Goal: Task Accomplishment & Management: Manage account settings

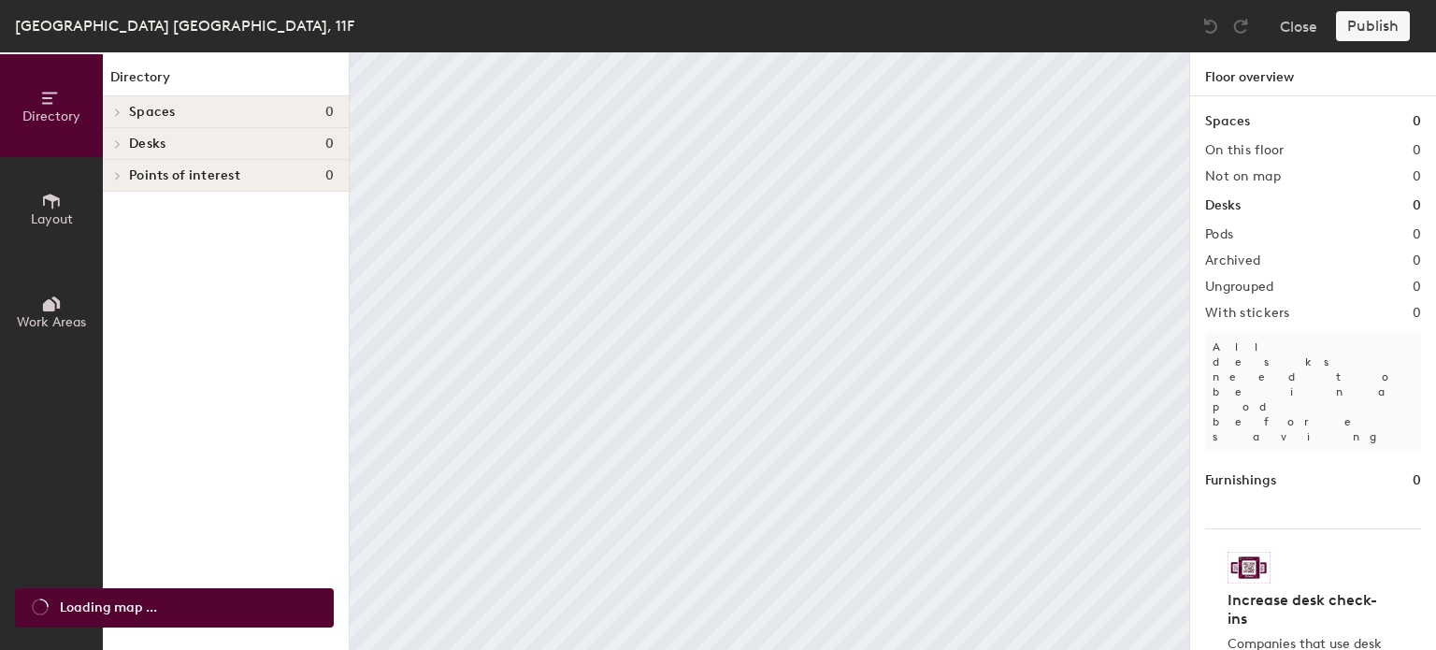
click at [150, 115] on span "Spaces" at bounding box center [152, 112] width 47 height 15
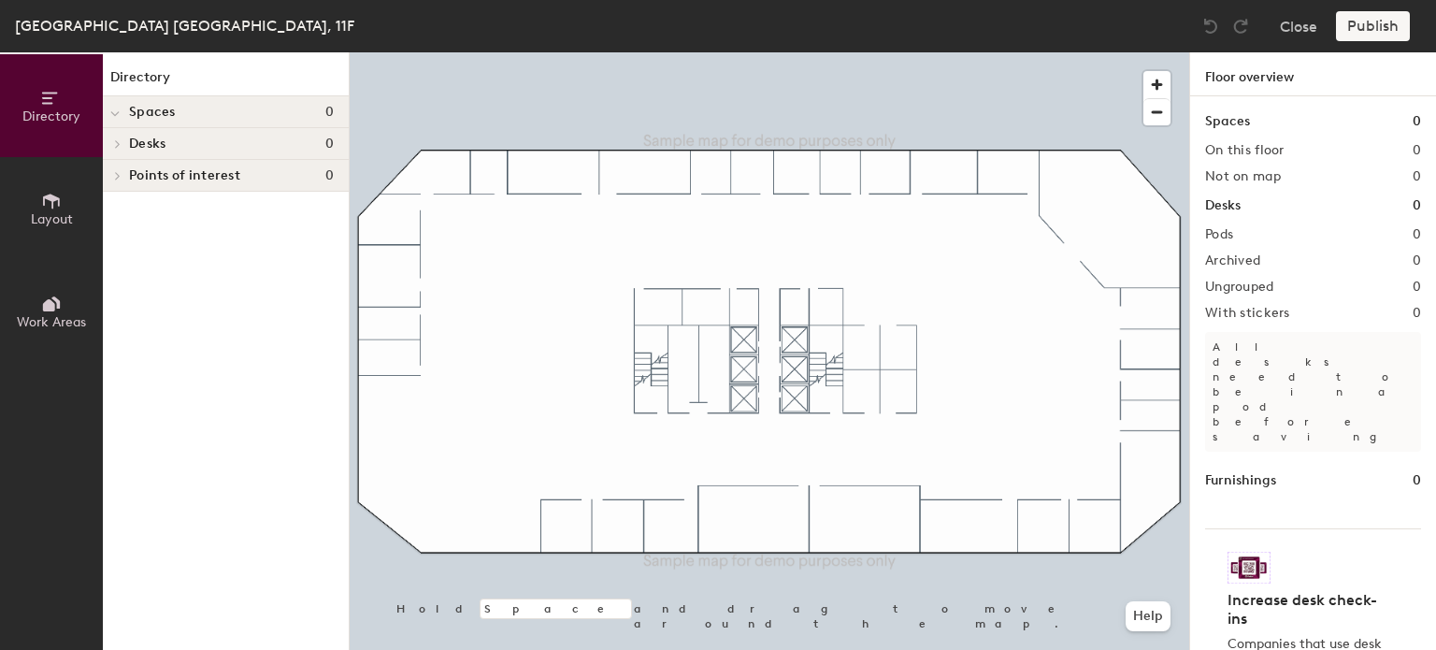
click at [1234, 113] on h1 "Spaces" at bounding box center [1227, 121] width 45 height 21
click at [1223, 123] on h1 "Spaces" at bounding box center [1227, 121] width 45 height 21
click at [157, 112] on span "Spaces" at bounding box center [152, 112] width 47 height 15
click at [151, 110] on span "Spaces" at bounding box center [152, 112] width 47 height 15
click at [540, 52] on div at bounding box center [770, 52] width 840 height 0
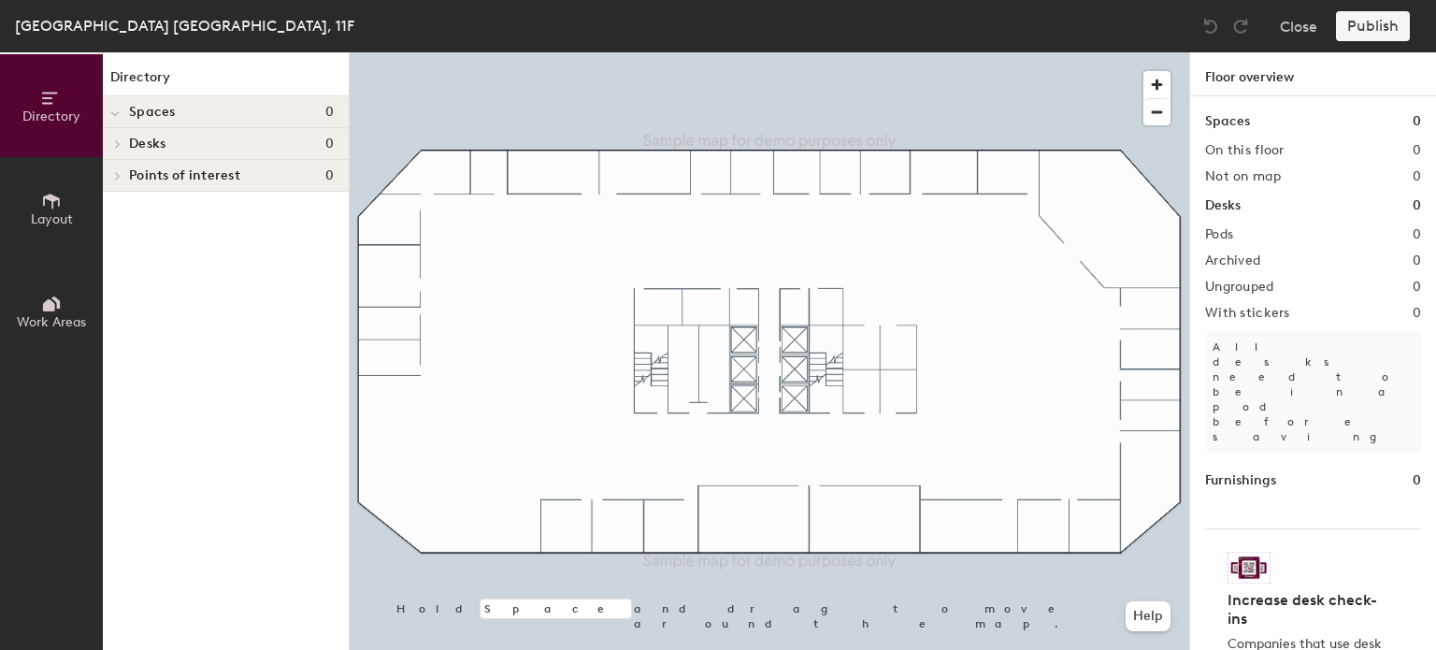
click at [402, 52] on div at bounding box center [770, 52] width 840 height 0
click at [1014, 52] on div at bounding box center [770, 52] width 840 height 0
click at [1245, 123] on h1 "Spaces" at bounding box center [1227, 121] width 45 height 21
click at [1365, 39] on div "Publish" at bounding box center [1378, 26] width 85 height 30
click at [1252, 552] on img at bounding box center [1249, 568] width 43 height 32
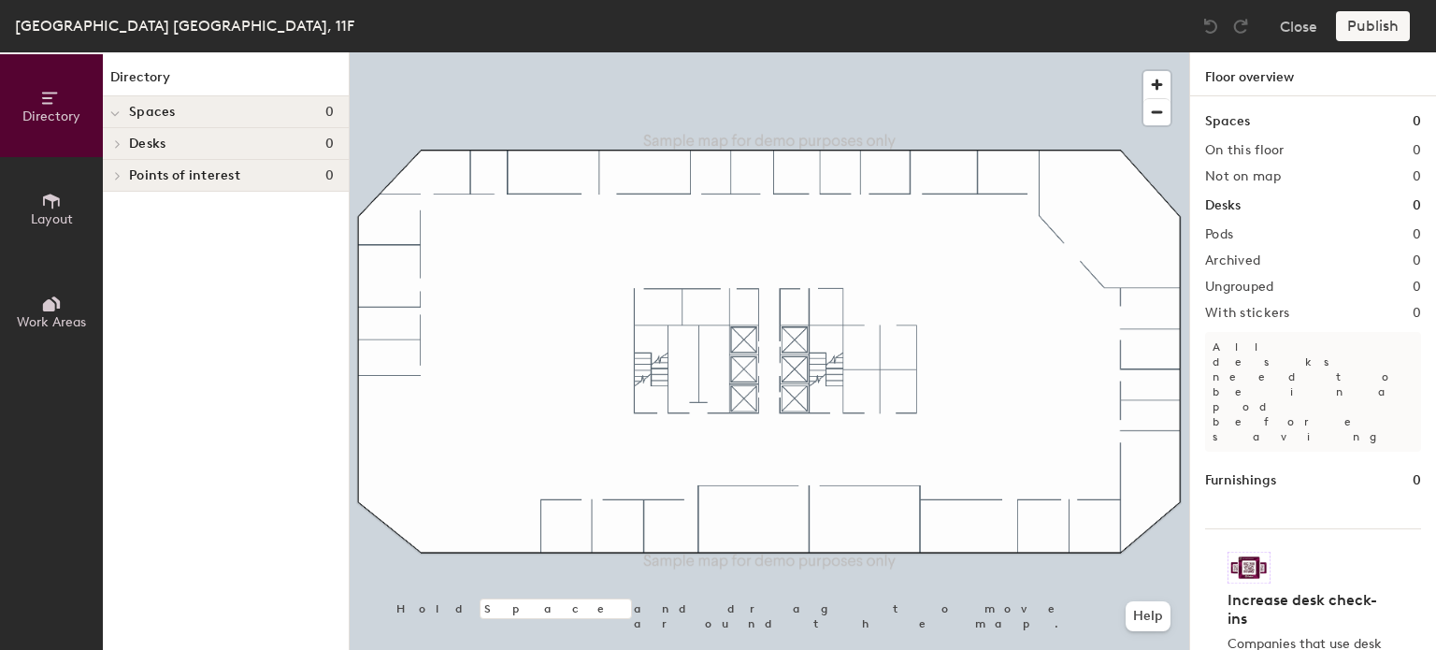
click at [1264, 329] on div "Spaces 0 On this floor 0 Not on map 0 Desks 0 Pods 0 Archived 0 Ungrouped 0 Wit…" at bounding box center [1313, 394] width 246 height 597
click at [1238, 293] on h2 "Ungrouped" at bounding box center [1239, 287] width 69 height 15
click at [44, 209] on icon at bounding box center [51, 201] width 21 height 21
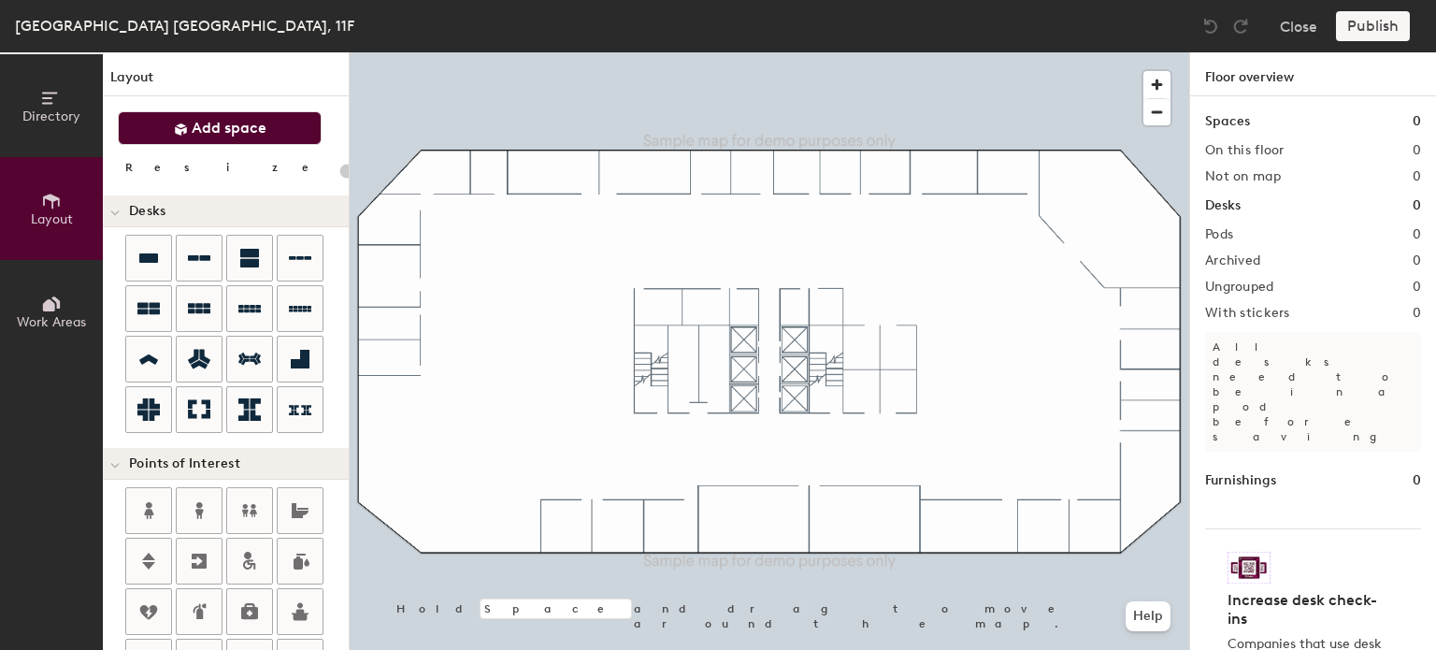
click at [218, 134] on span "Add space" at bounding box center [229, 128] width 75 height 19
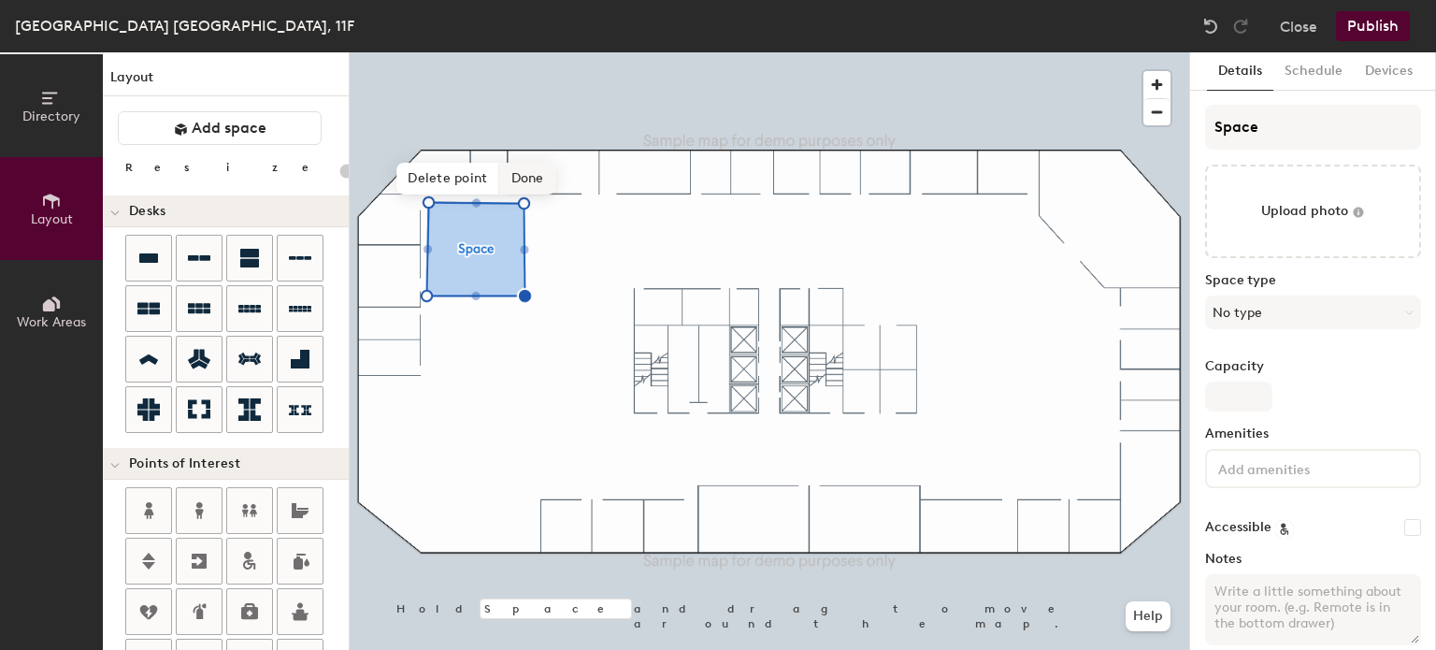
click at [524, 183] on span "Done" at bounding box center [527, 179] width 55 height 32
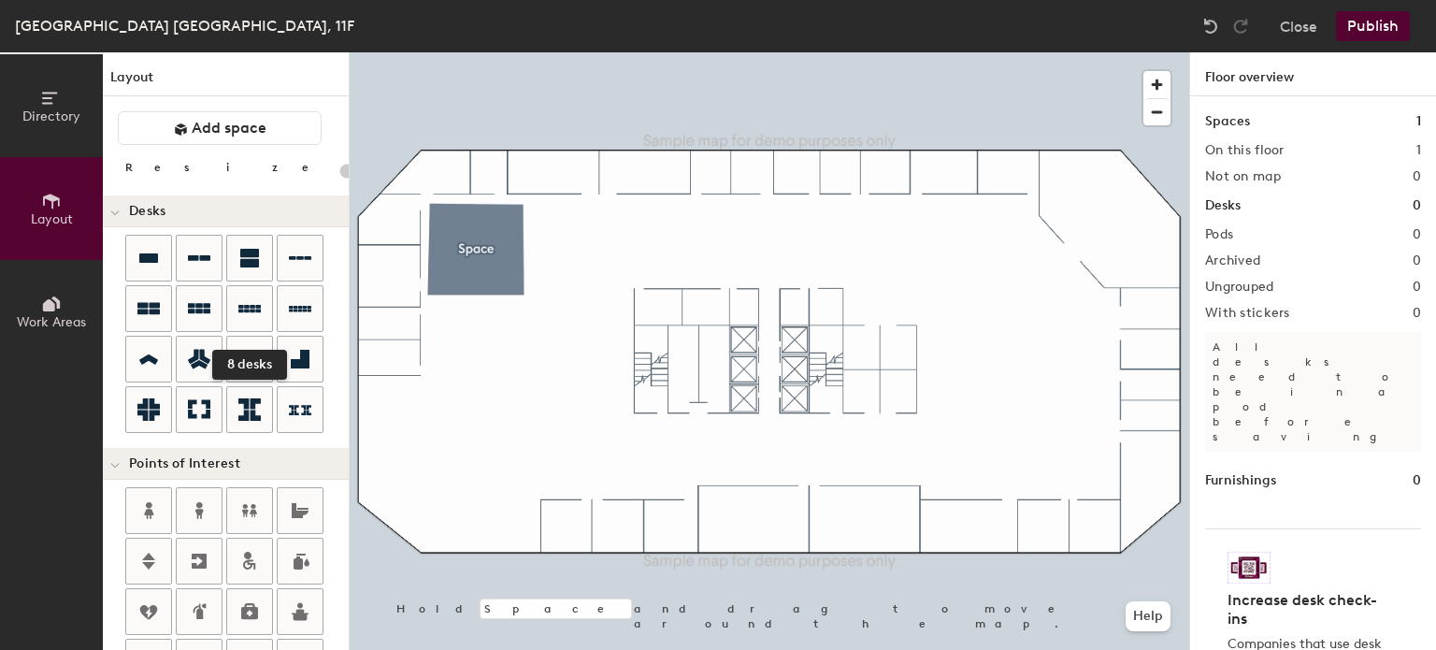
drag, startPoint x: 258, startPoint y: 312, endPoint x: 338, endPoint y: 312, distance: 79.5
click at [258, 312] on icon at bounding box center [249, 308] width 22 height 22
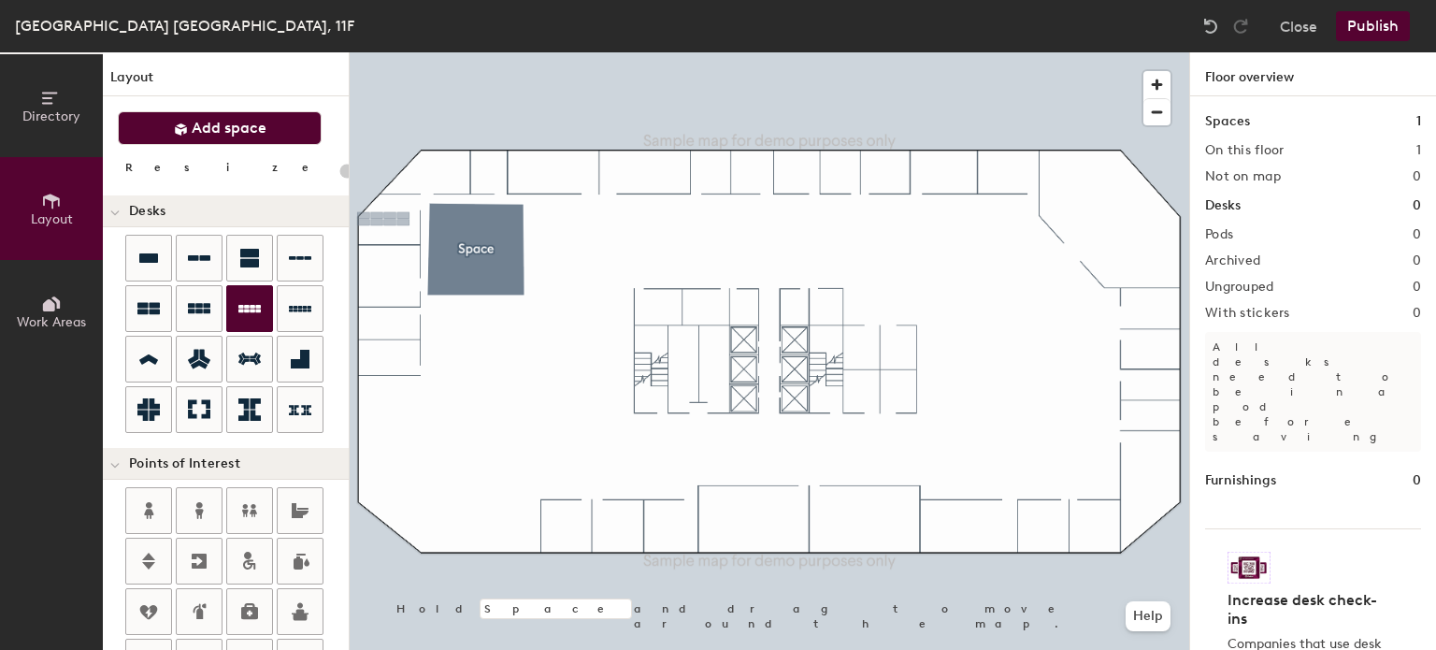
click at [213, 130] on span "Add space" at bounding box center [229, 128] width 75 height 19
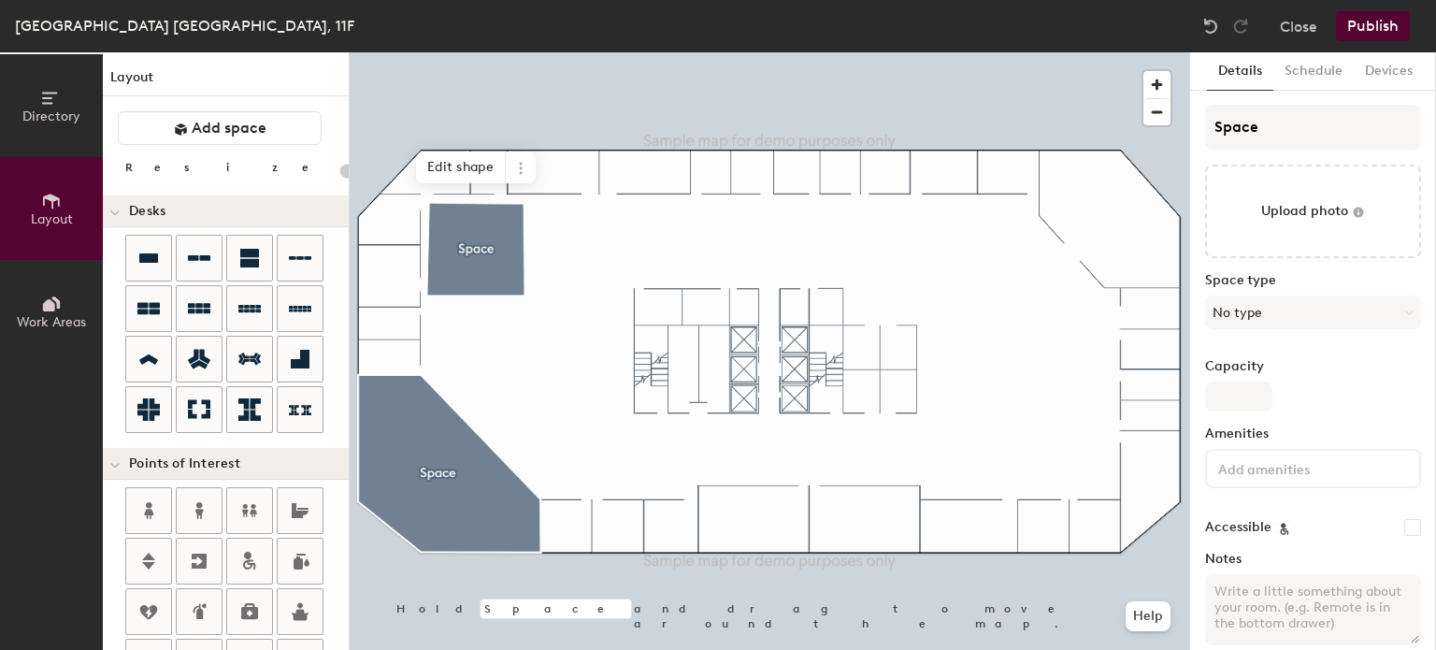
type input "20"
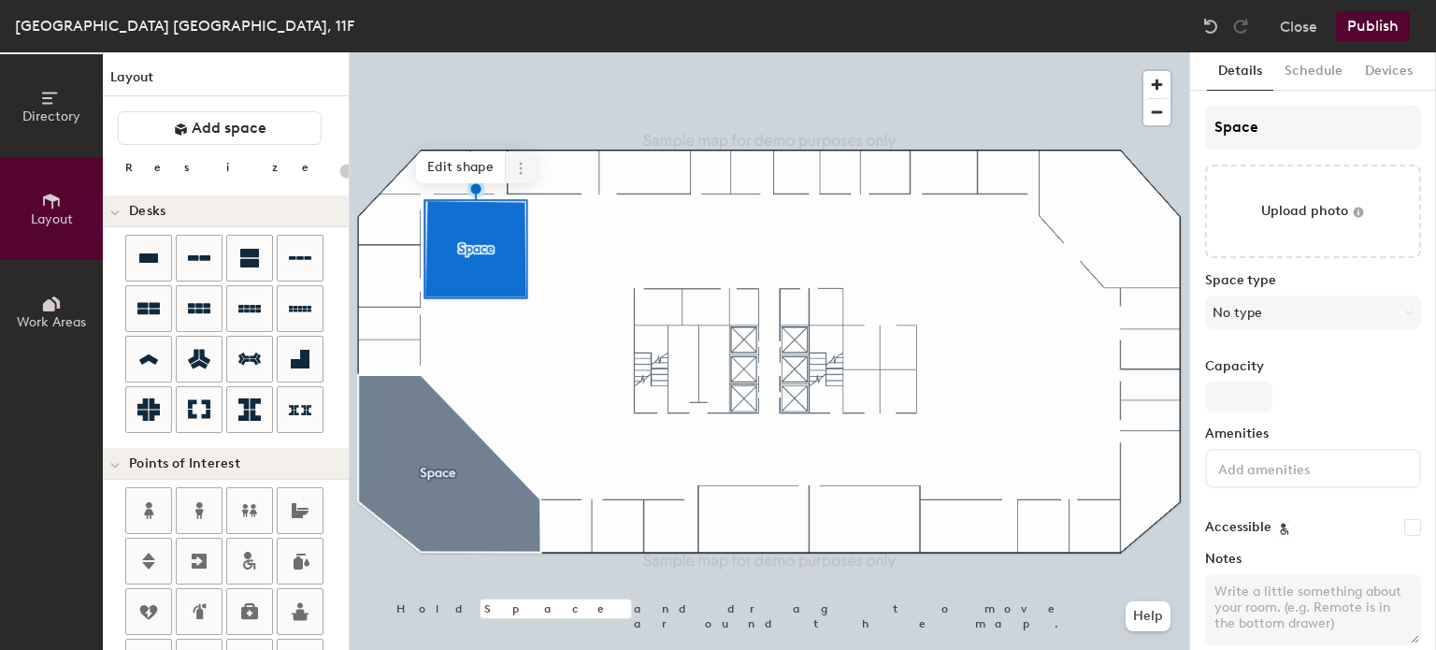
drag, startPoint x: 345, startPoint y: 254, endPoint x: 513, endPoint y: 169, distance: 188.6
click at [513, 169] on span at bounding box center [521, 167] width 30 height 32
click at [523, 272] on span "Delete" at bounding box center [588, 275] width 166 height 32
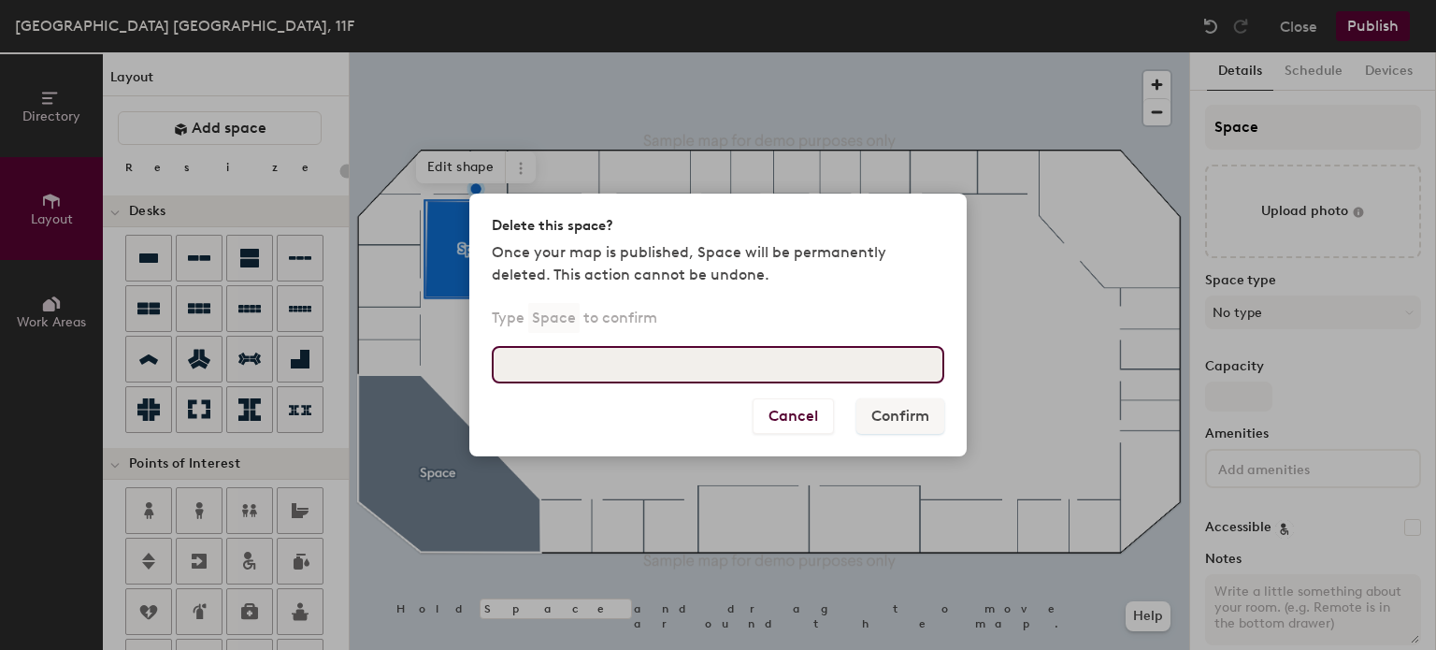
click at [641, 362] on input at bounding box center [718, 364] width 453 height 37
click at [769, 370] on input at bounding box center [718, 364] width 453 height 37
click at [782, 365] on input at bounding box center [718, 364] width 453 height 37
click at [655, 364] on input at bounding box center [718, 364] width 453 height 37
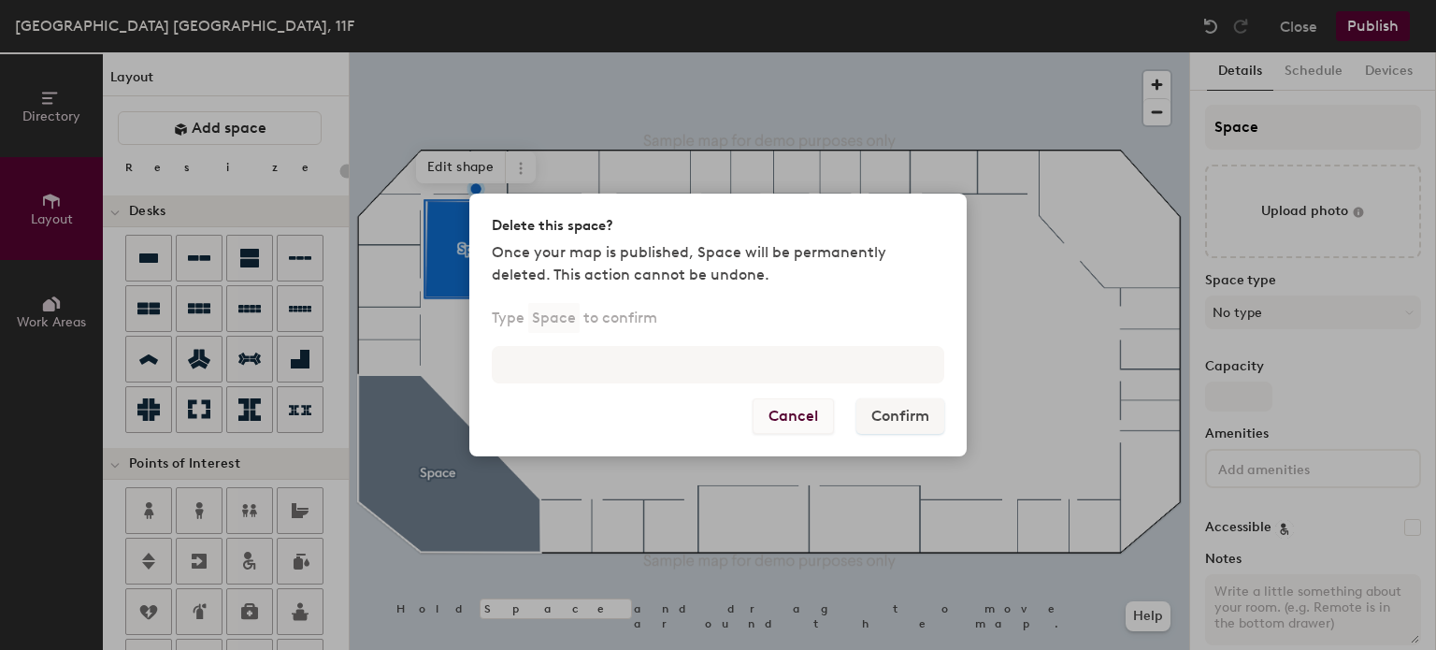
click at [800, 417] on button "Cancel" at bounding box center [793, 416] width 81 height 36
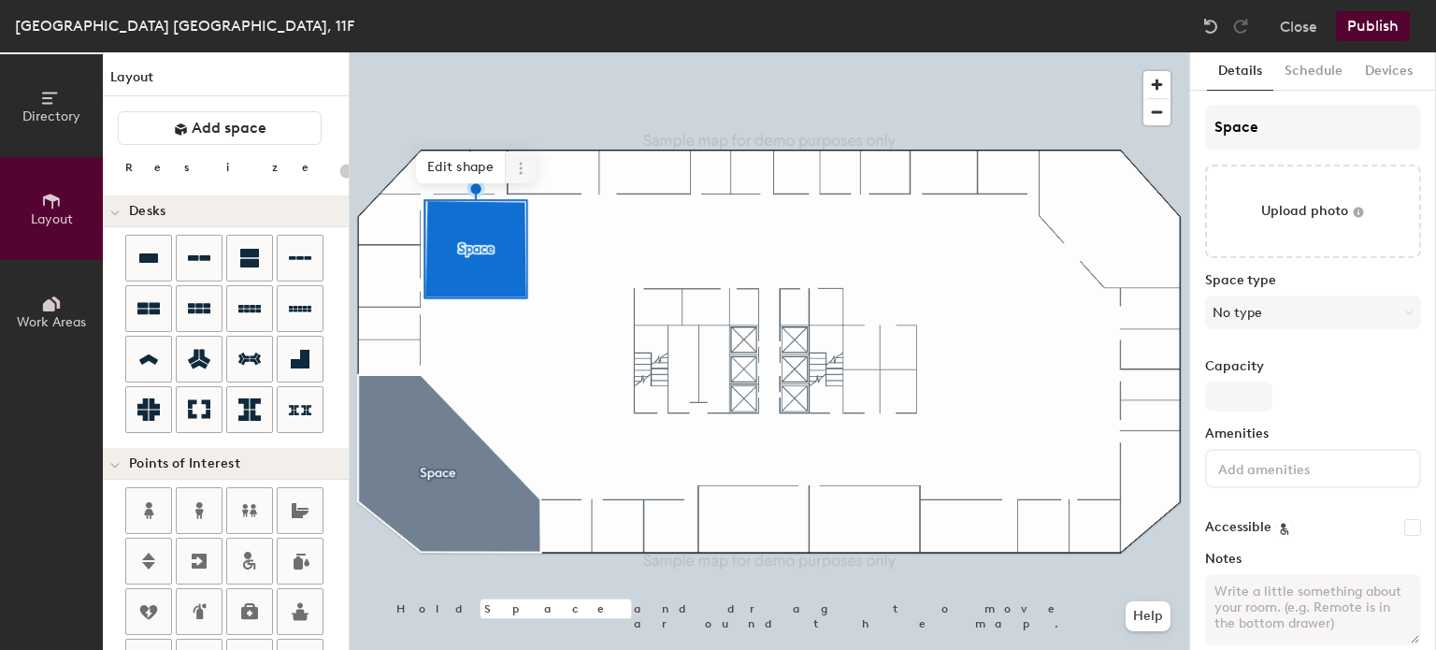
click at [516, 170] on icon at bounding box center [520, 168] width 15 height 15
click at [537, 273] on span "Delete" at bounding box center [588, 275] width 166 height 32
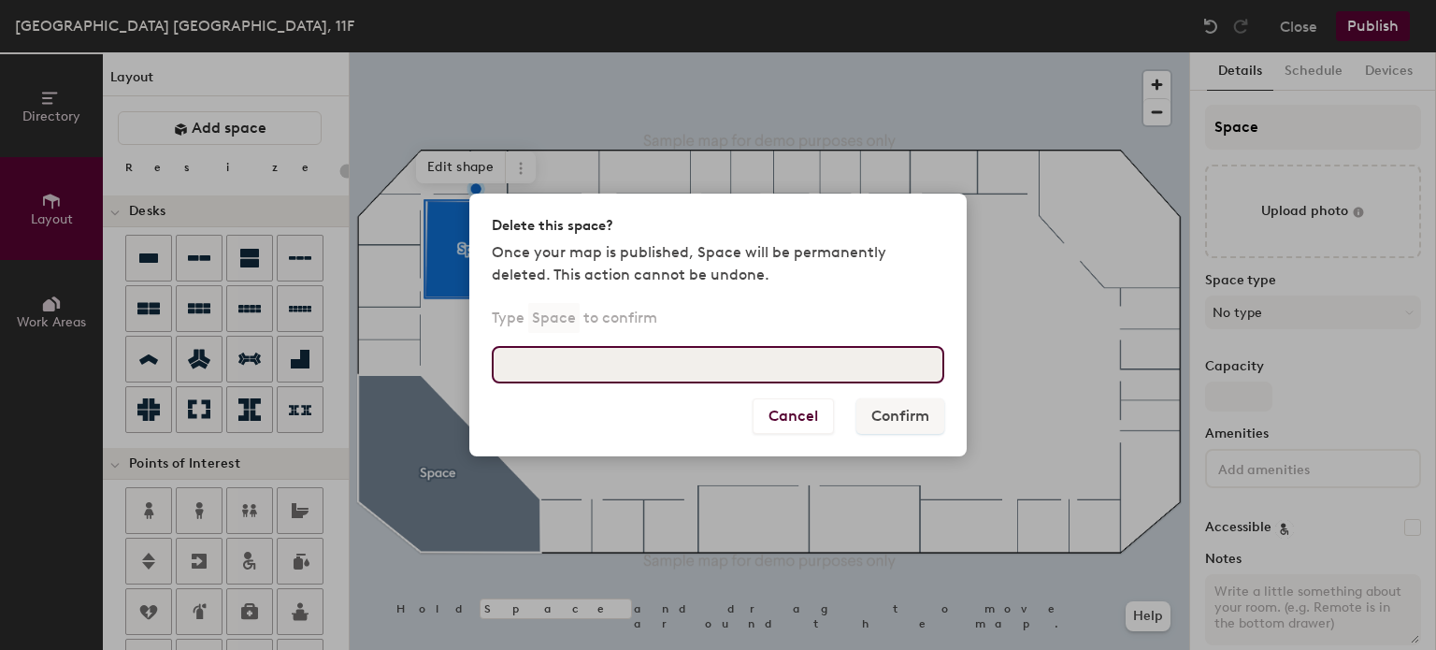
click at [573, 353] on input at bounding box center [718, 364] width 453 height 37
type input "Space"
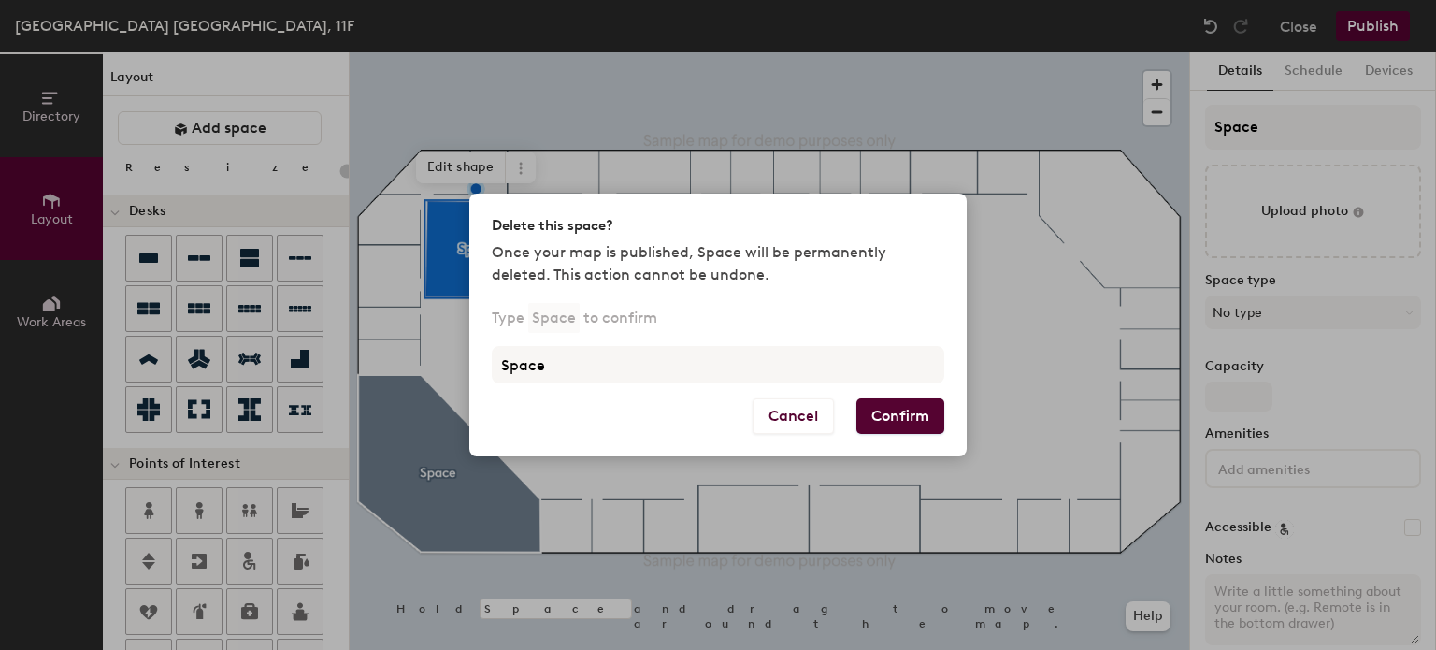
click at [916, 424] on button "Confirm" at bounding box center [901, 416] width 88 height 36
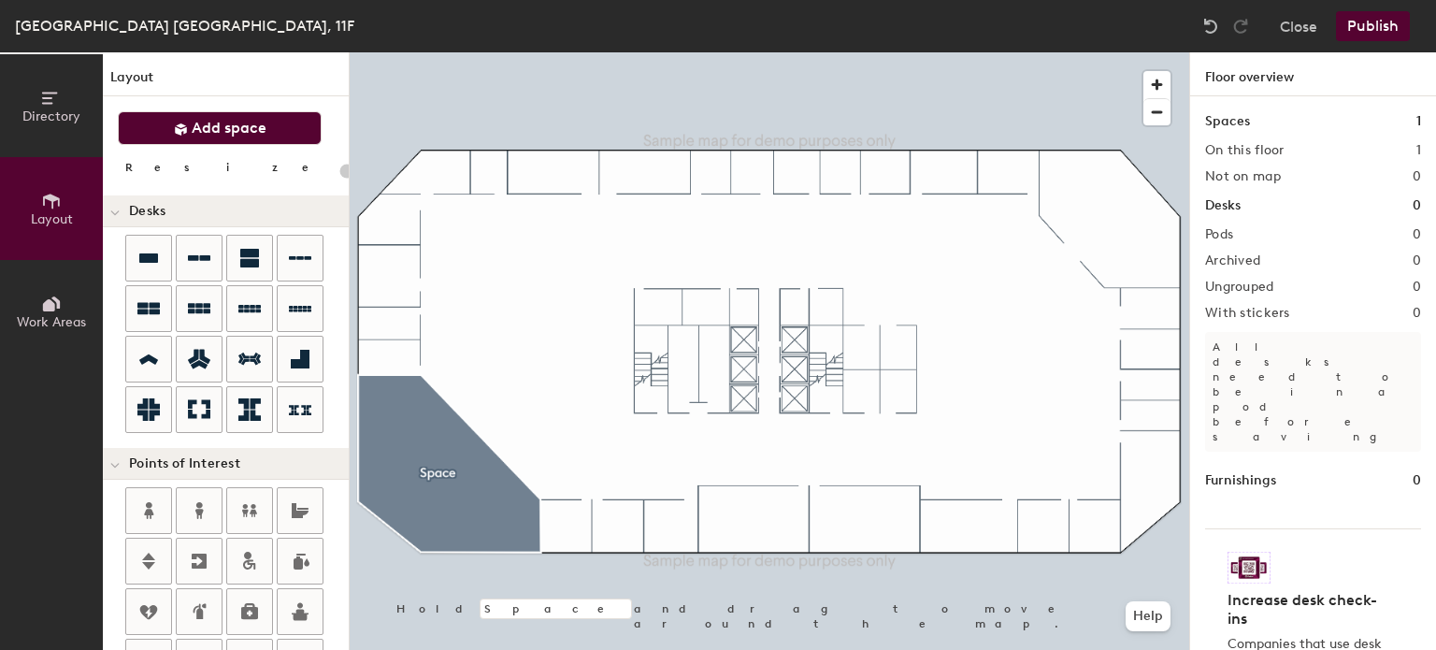
click at [234, 136] on span "Add space" at bounding box center [229, 128] width 75 height 19
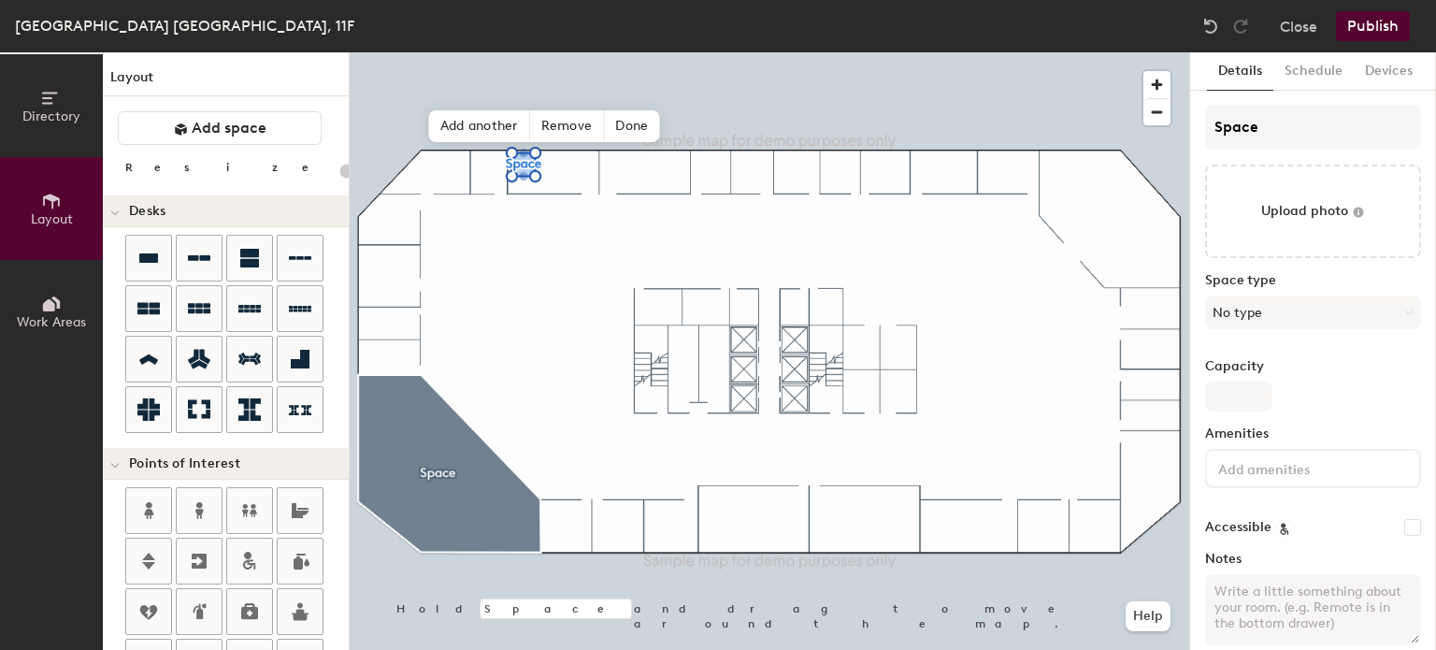
type input "20"
click at [627, 133] on span "Done" at bounding box center [631, 126] width 55 height 32
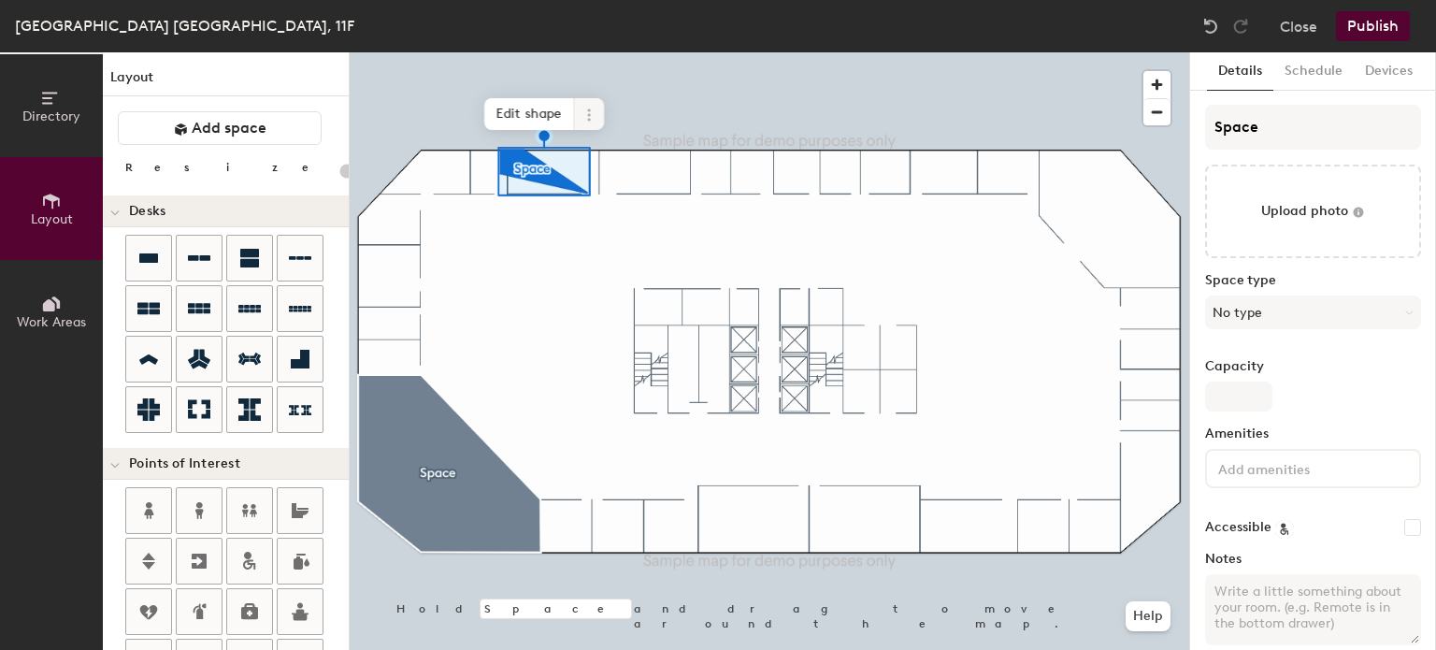
click at [591, 112] on icon at bounding box center [589, 115] width 15 height 15
click at [590, 223] on span "Delete" at bounding box center [656, 222] width 166 height 32
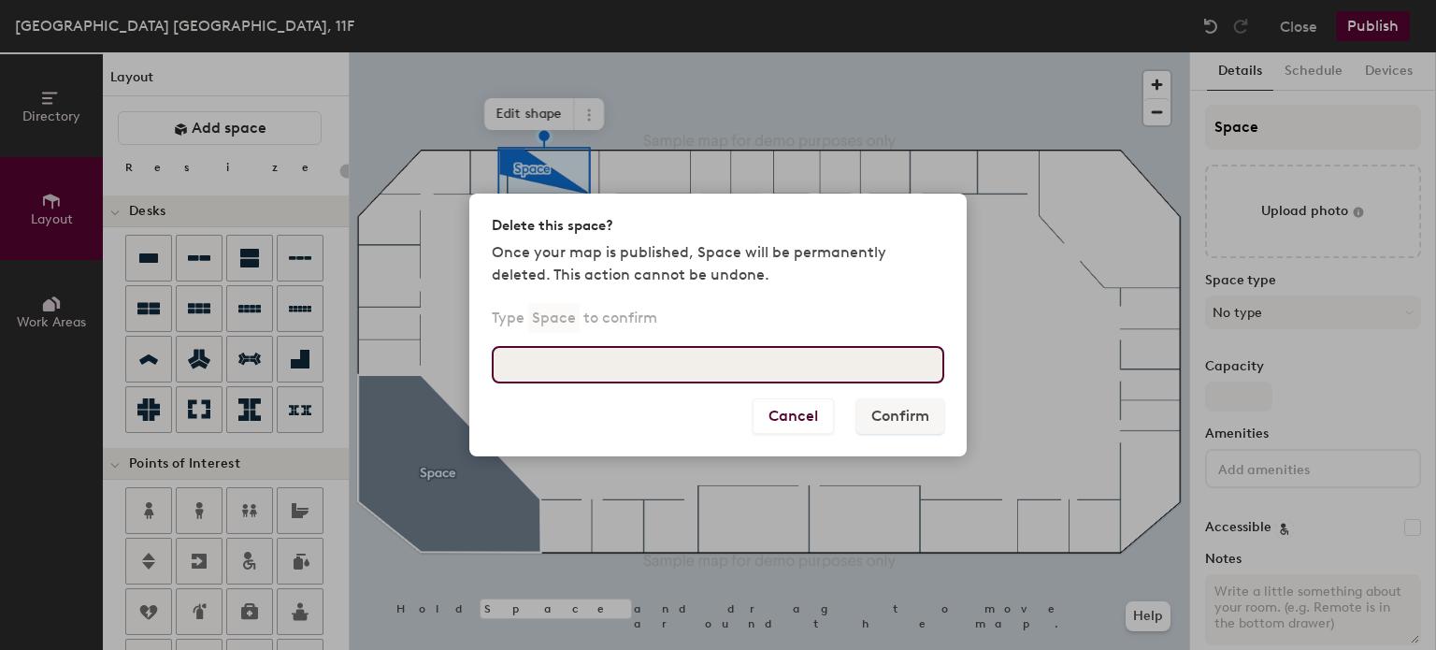
click at [606, 368] on input at bounding box center [718, 364] width 453 height 37
type input "Space"
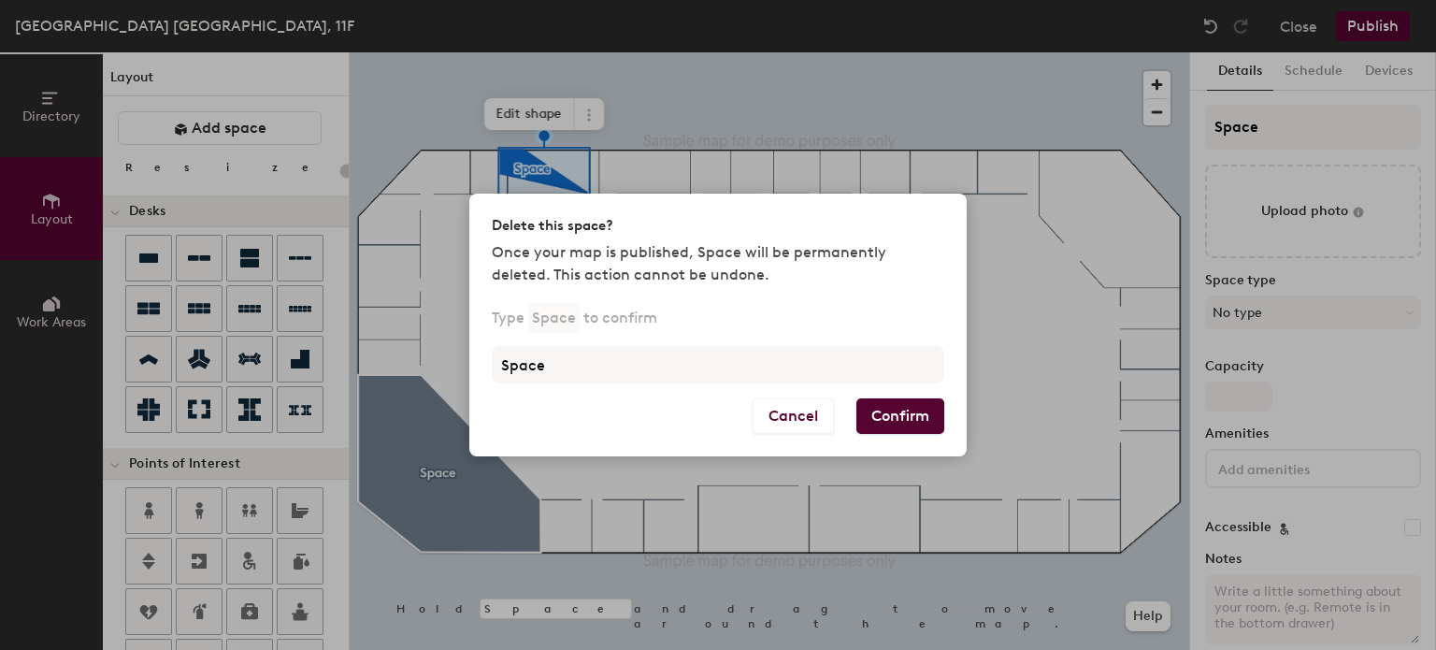
click at [895, 414] on button "Confirm" at bounding box center [901, 416] width 88 height 36
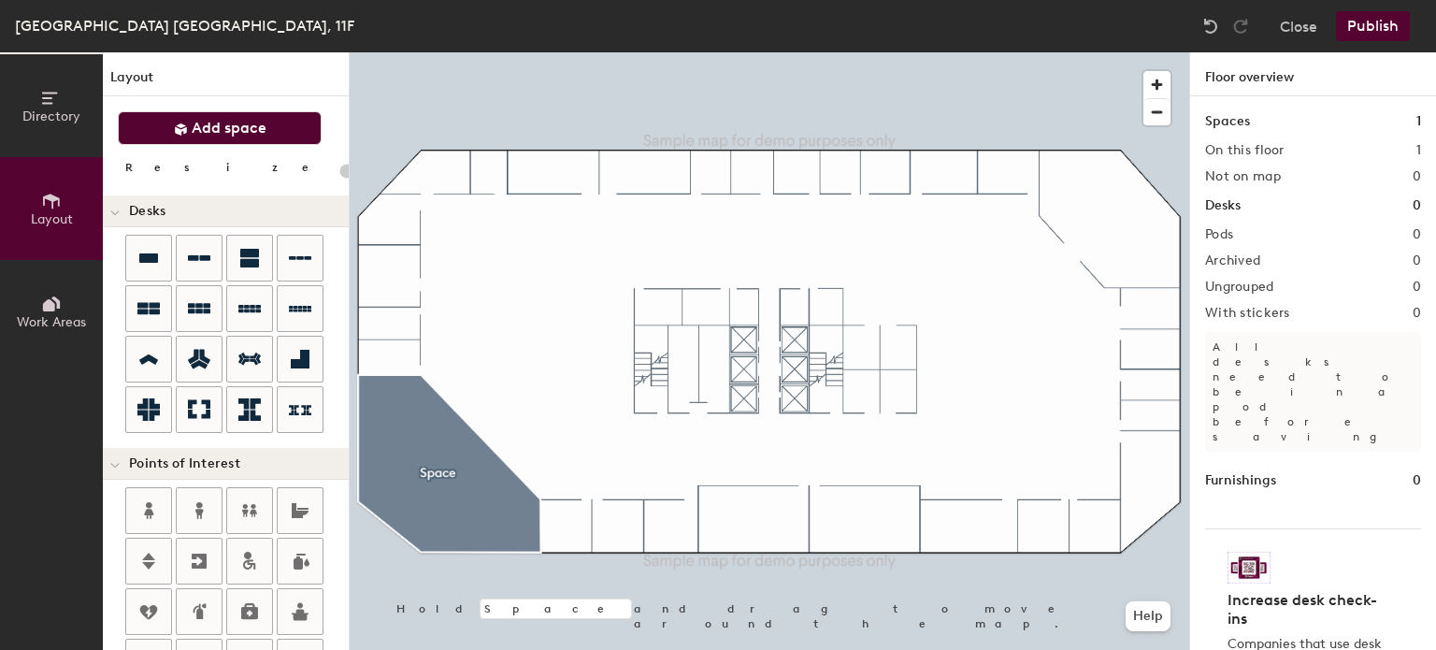
click at [213, 134] on span "Add space" at bounding box center [229, 128] width 75 height 19
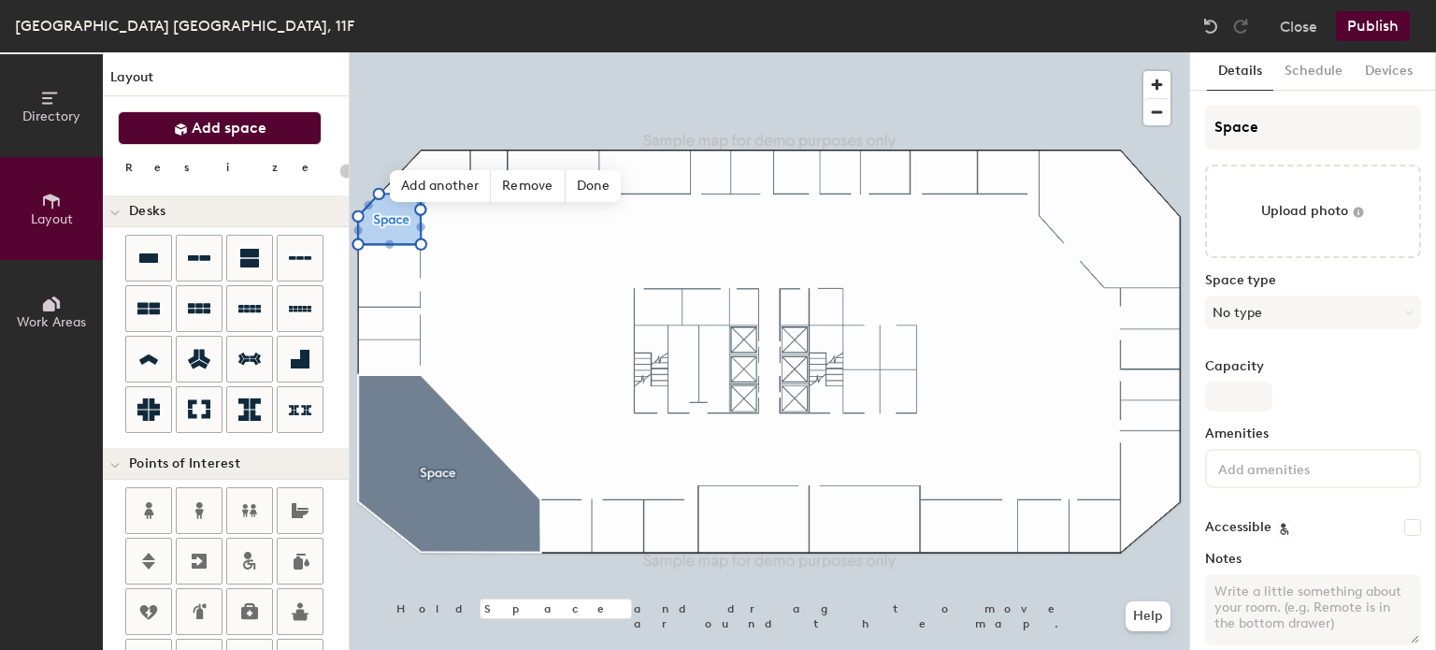
click at [225, 127] on span "Add space" at bounding box center [229, 128] width 75 height 19
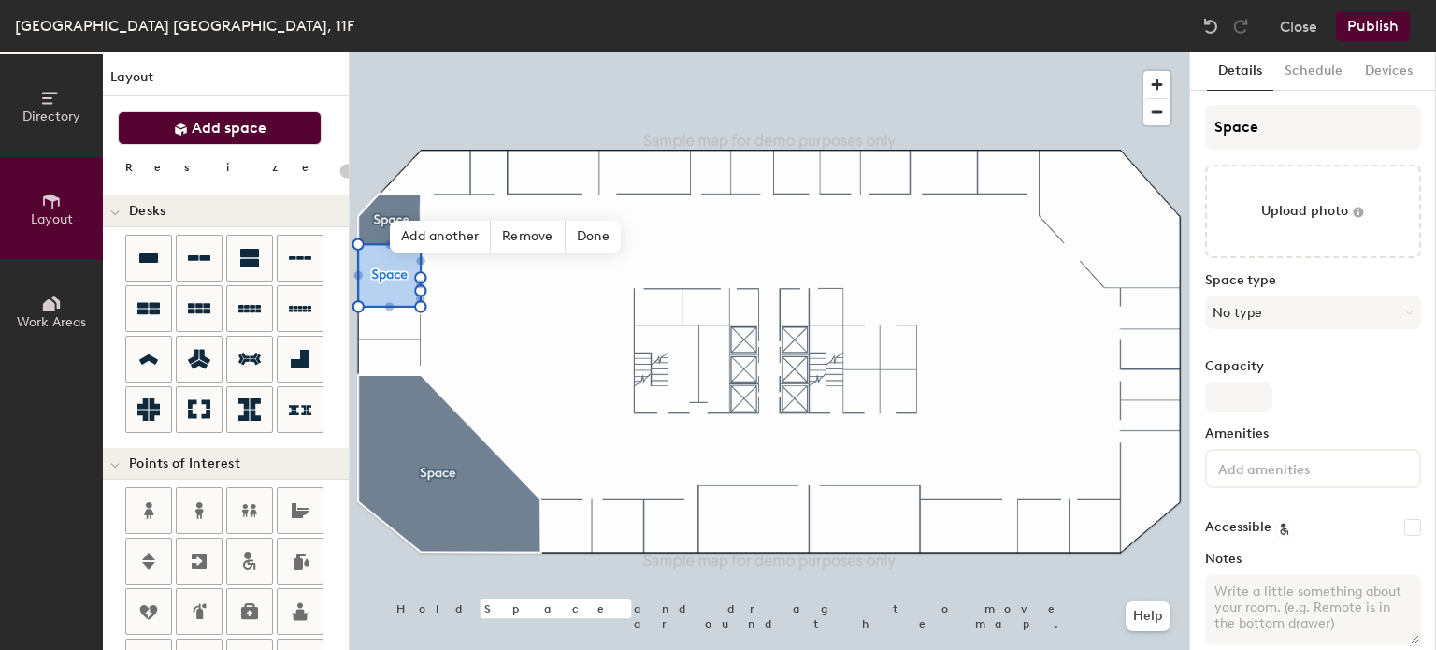
click at [227, 126] on span "Add space" at bounding box center [229, 128] width 75 height 19
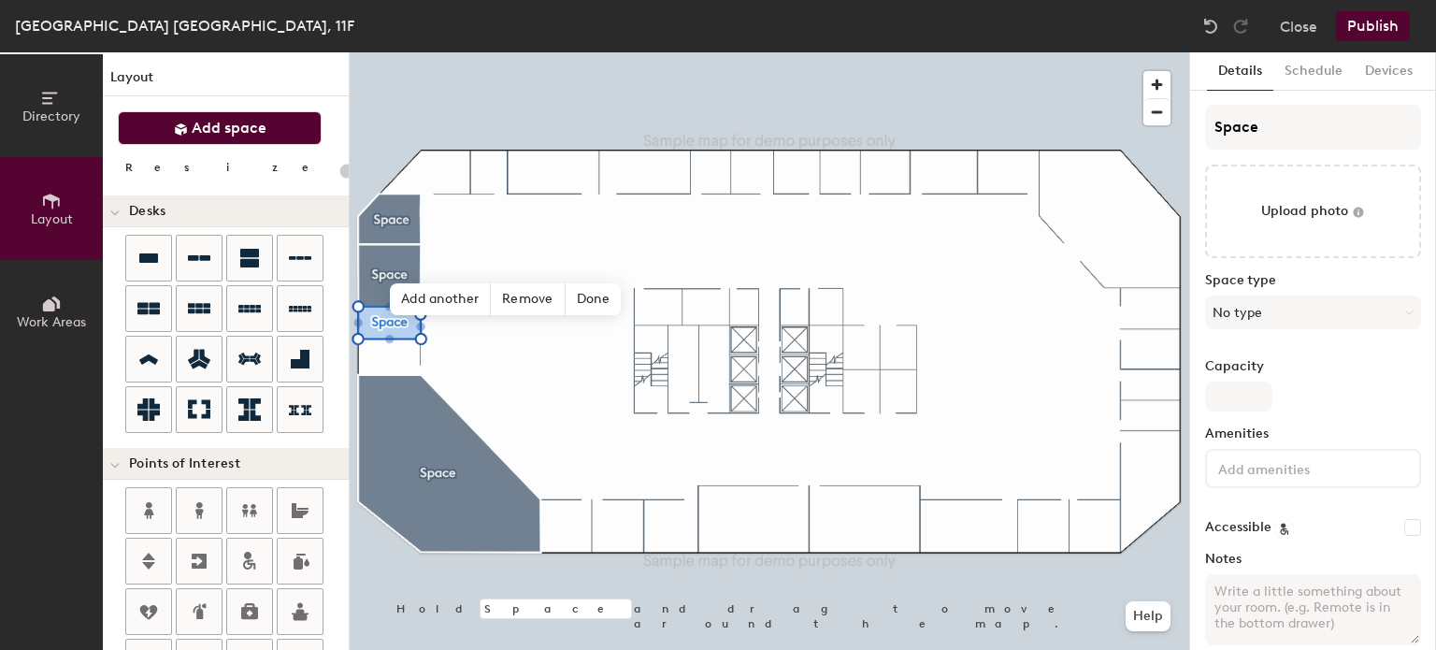
click at [246, 131] on span "Add space" at bounding box center [229, 128] width 75 height 19
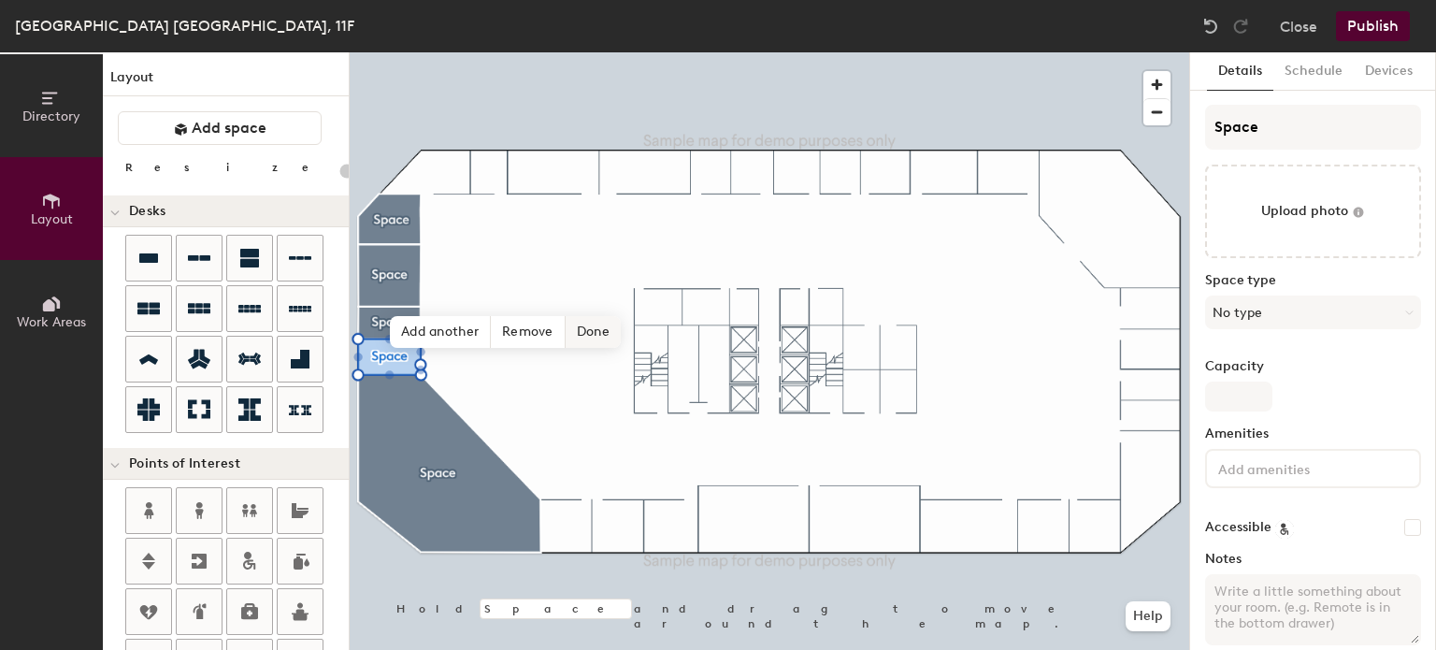
click at [594, 328] on span "Done" at bounding box center [593, 332] width 55 height 32
click at [460, 324] on span "Edit shape" at bounding box center [435, 322] width 90 height 32
click at [442, 335] on span "Add another" at bounding box center [440, 332] width 101 height 32
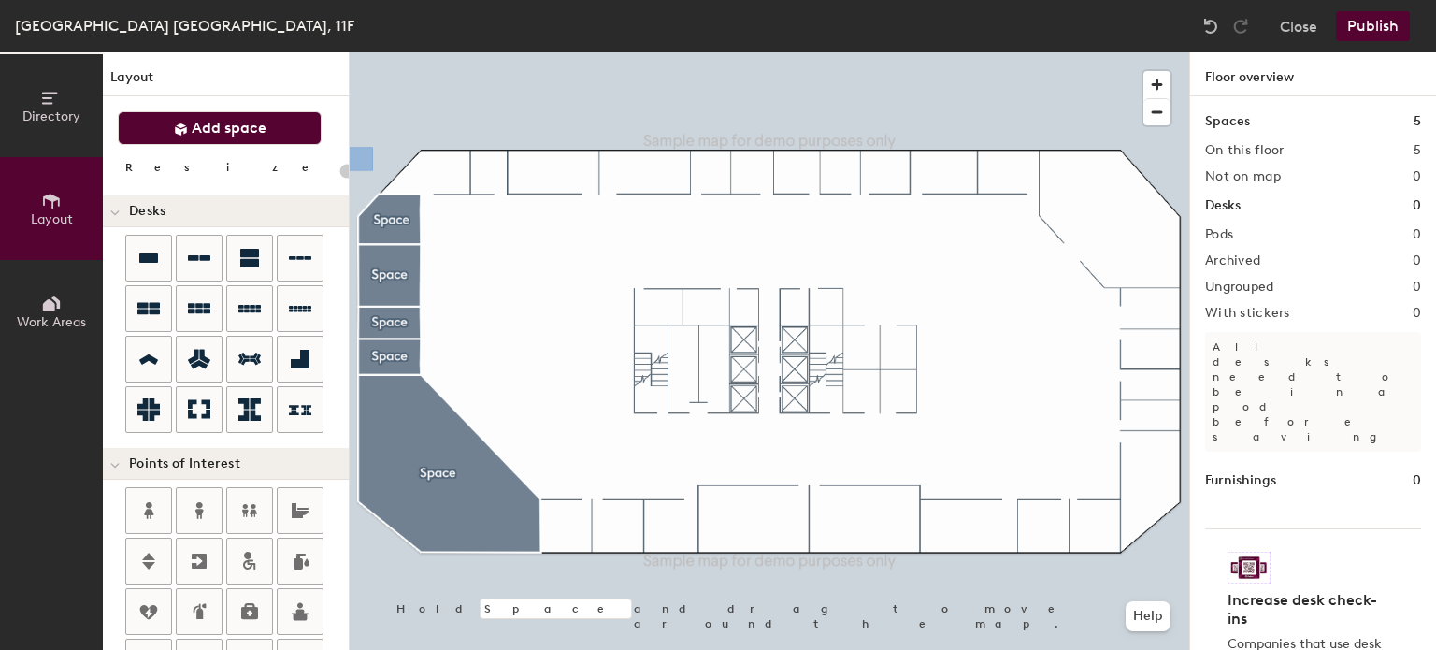
click at [248, 123] on span "Add space" at bounding box center [229, 128] width 75 height 19
click at [239, 139] on button "Add space" at bounding box center [220, 128] width 204 height 34
click at [242, 134] on span "Add space" at bounding box center [229, 128] width 75 height 19
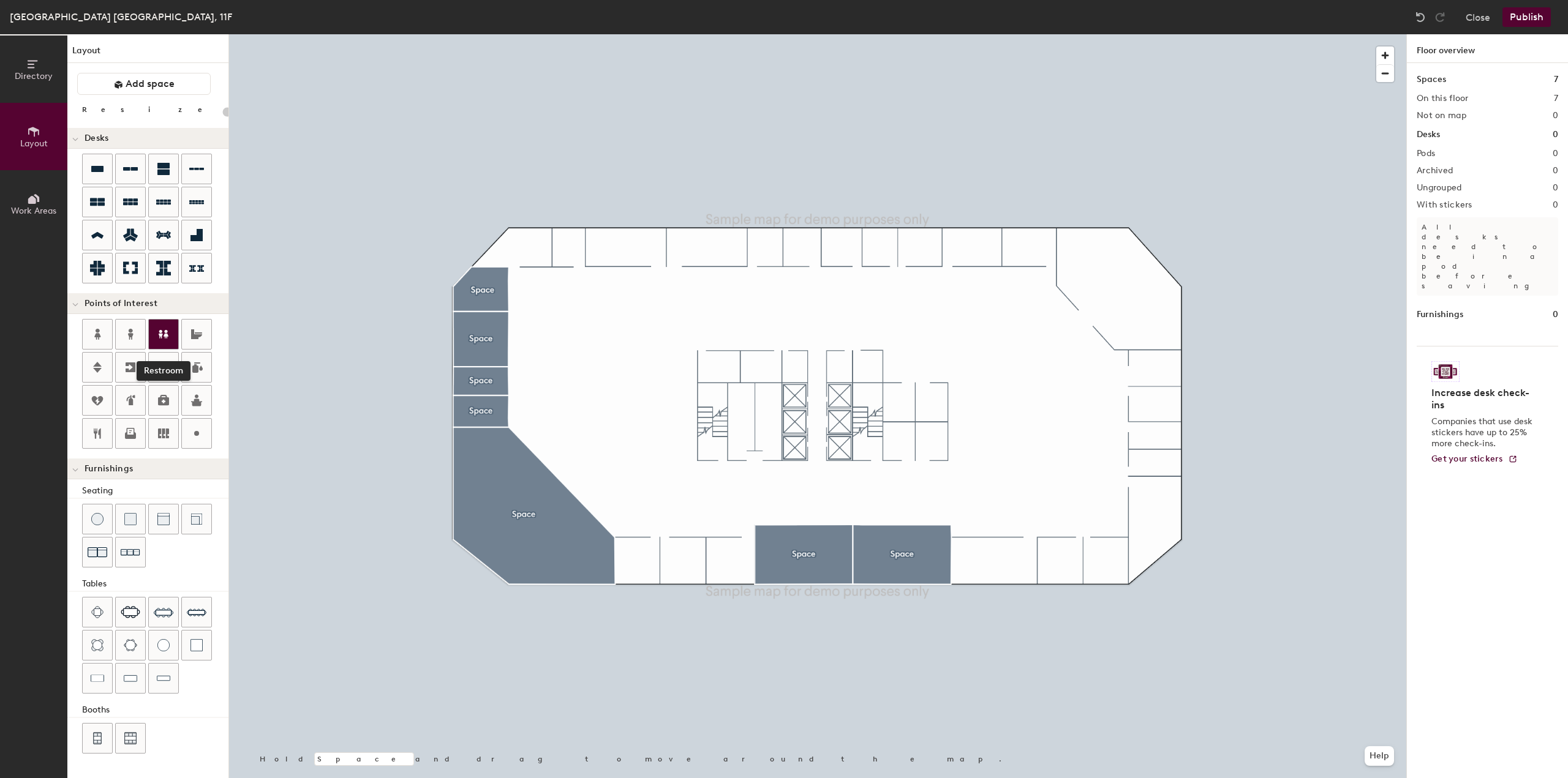
click at [164, 337] on icon at bounding box center [163, 334] width 14 height 14
click at [136, 337] on icon at bounding box center [130, 334] width 14 height 14
click at [815, 395] on span "Done" at bounding box center [805, 394] width 36 height 21
click at [778, 399] on span "Edit" at bounding box center [777, 394] width 32 height 21
click at [810, 392] on span "Done" at bounding box center [812, 394] width 36 height 21
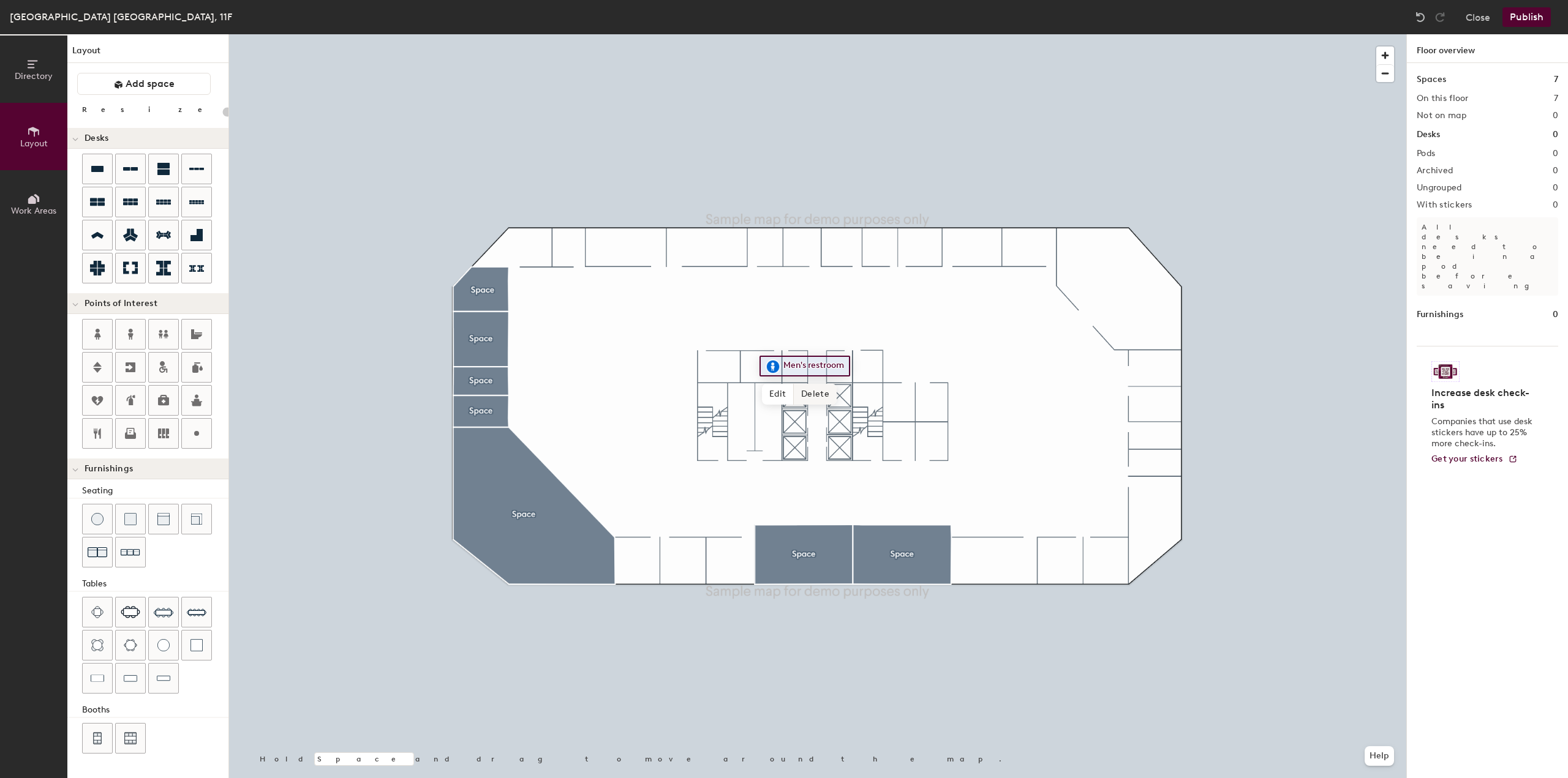
click at [825, 399] on span "Delete" at bounding box center [815, 394] width 43 height 21
click at [164, 363] on icon at bounding box center [163, 367] width 14 height 14
click at [929, 425] on span "Done" at bounding box center [927, 435] width 36 height 21
click at [130, 337] on icon at bounding box center [130, 334] width 14 height 14
click at [134, 333] on icon at bounding box center [130, 334] width 14 height 14
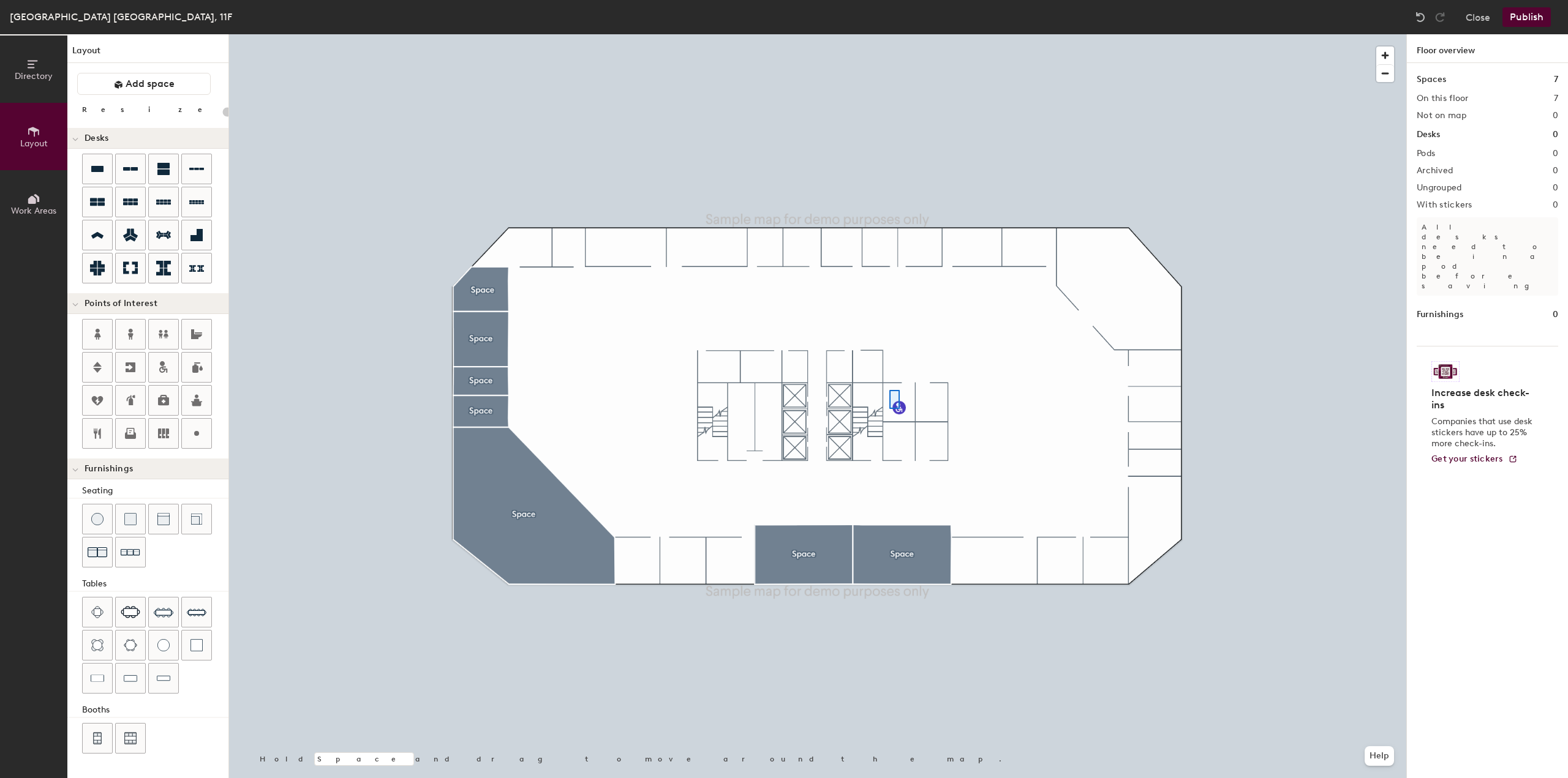
click at [889, 34] on div at bounding box center [817, 34] width 1177 height 0
click at [100, 332] on icon at bounding box center [97, 334] width 14 height 14
click at [137, 327] on icon at bounding box center [130, 334] width 14 height 14
click at [192, 198] on icon at bounding box center [196, 202] width 14 height 14
type input "100"
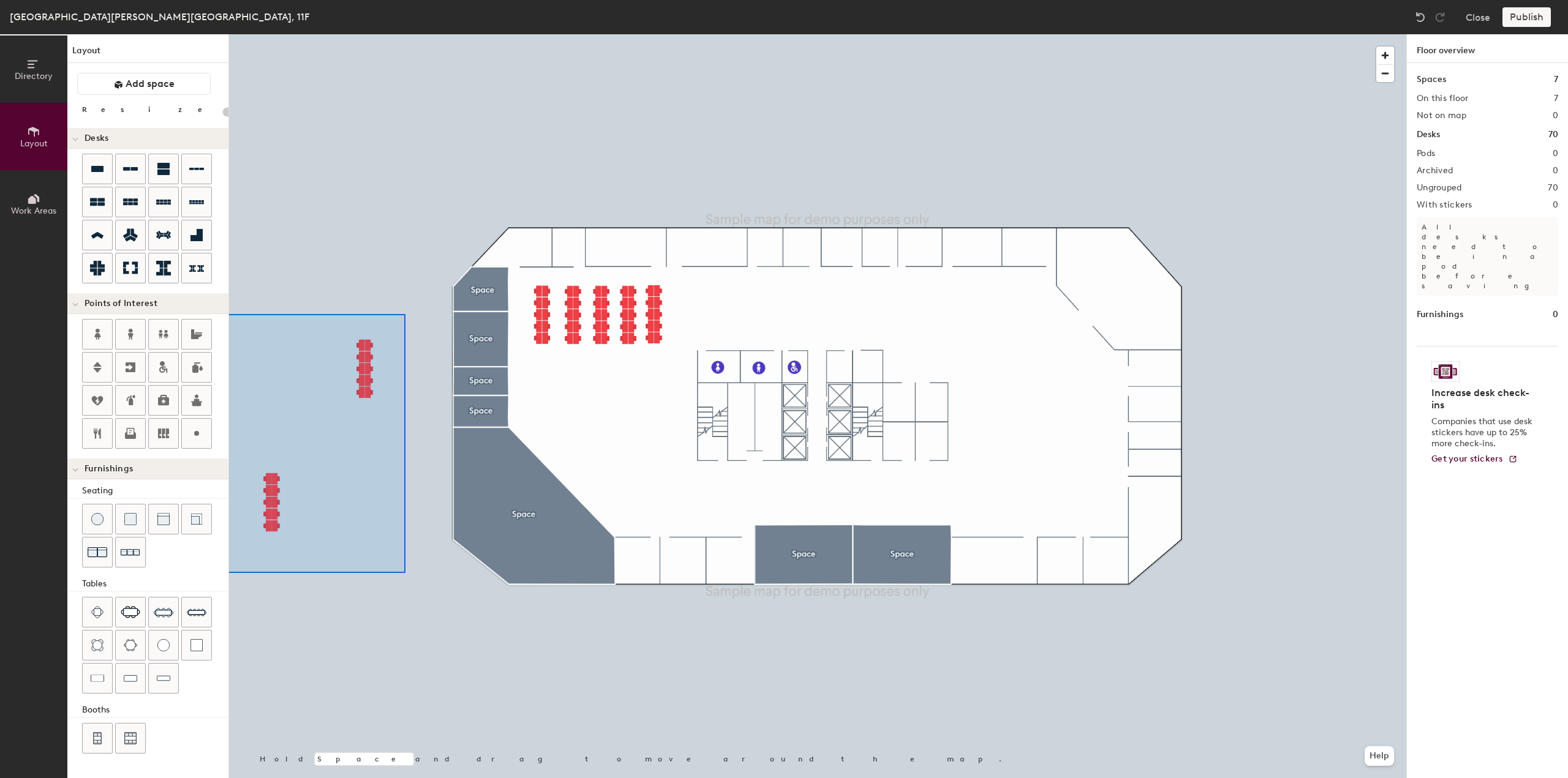
click at [226, 578] on div "Directory Layout Work Areas Layout Add space Resize Desks Points of Interest Fu…" at bounding box center [784, 406] width 1568 height 744
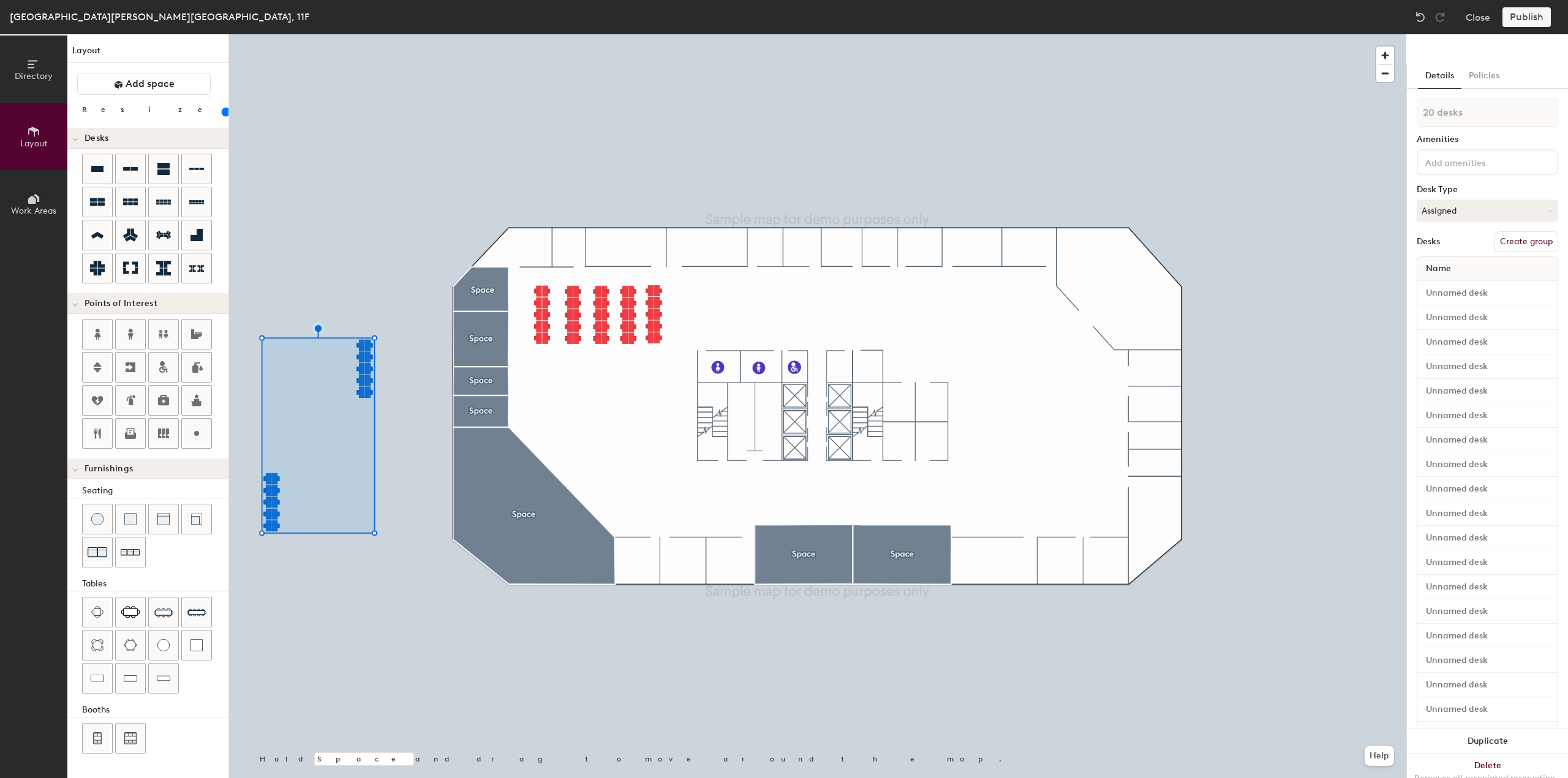
click at [365, 34] on div at bounding box center [817, 34] width 1177 height 0
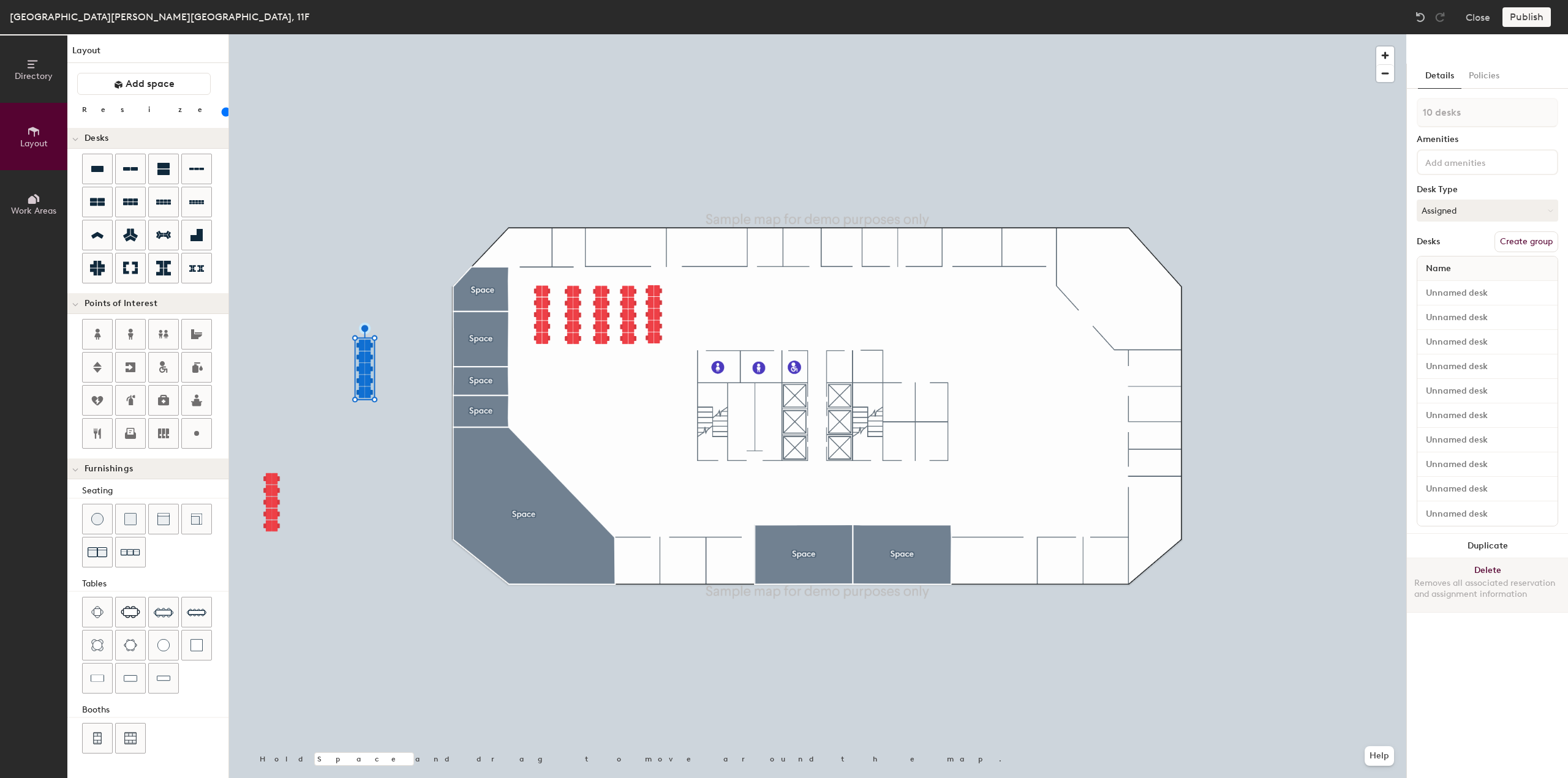
click at [1499, 572] on button "Delete Removes all associated reservation and assignment information" at bounding box center [1487, 585] width 161 height 54
click at [1505, 569] on button "Delete Removes all associated reservation and assignment information" at bounding box center [1487, 585] width 161 height 54
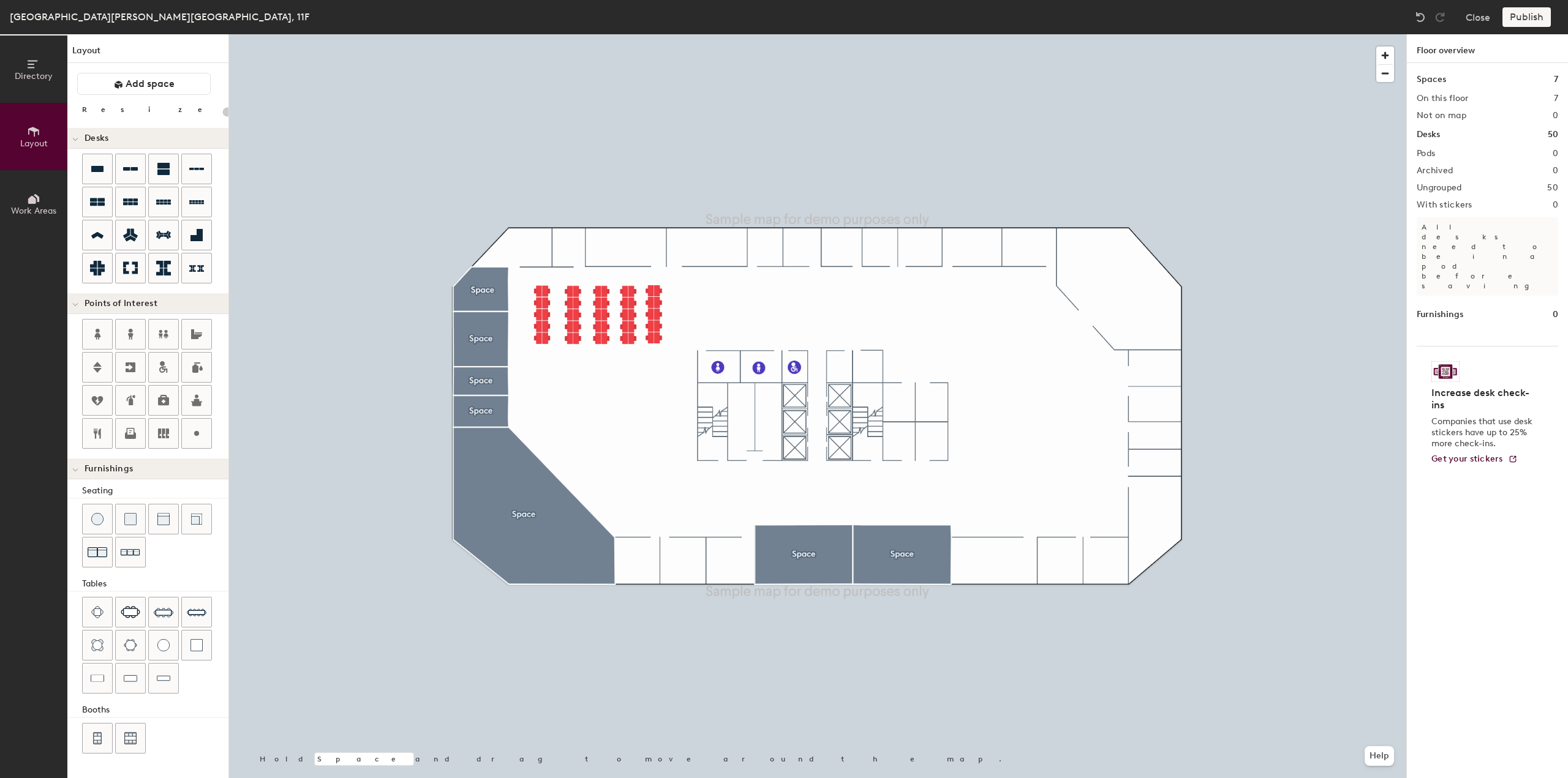
type input "100"
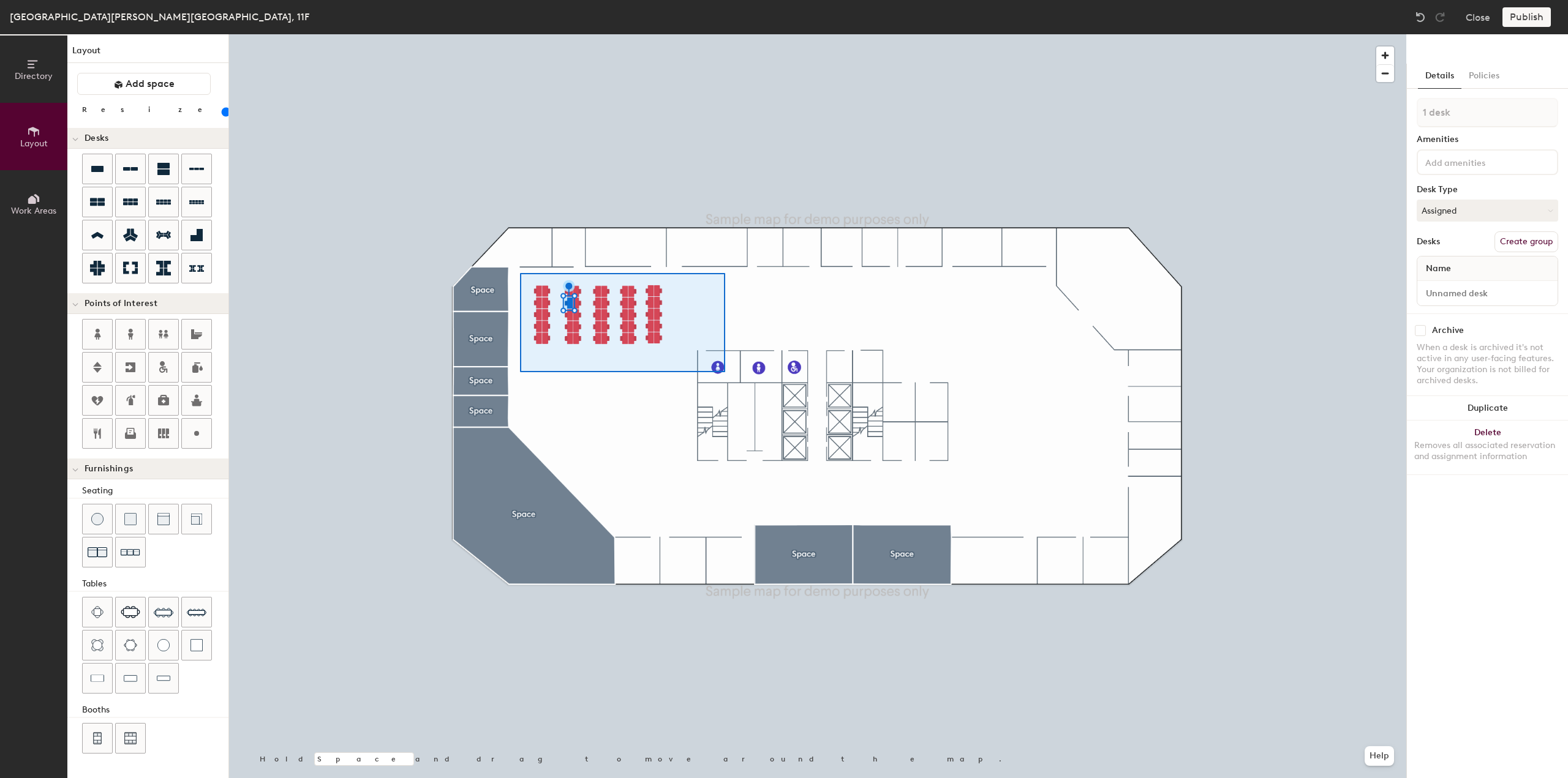
type input "50 desks"
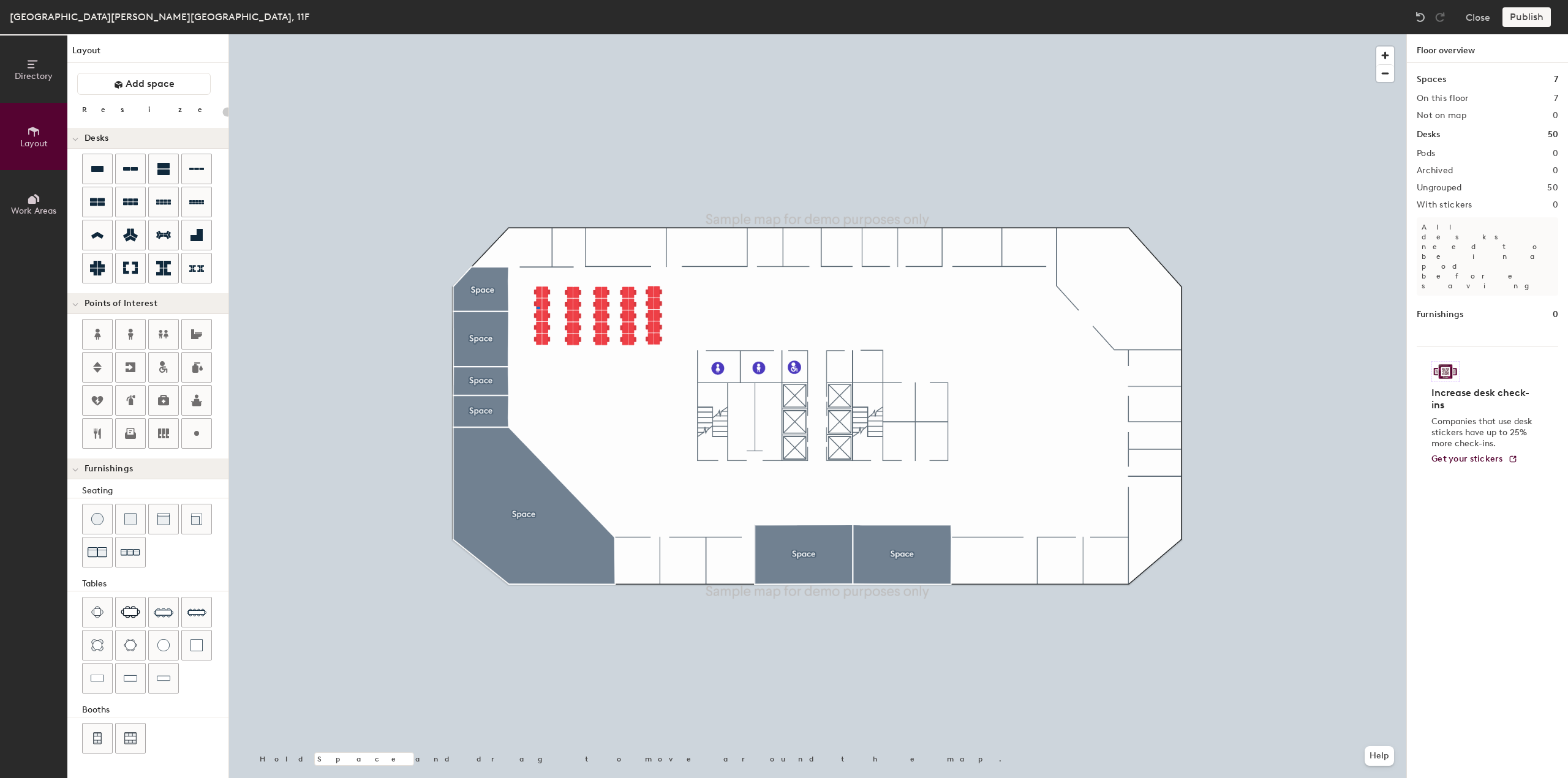
click at [536, 34] on div at bounding box center [817, 34] width 1177 height 0
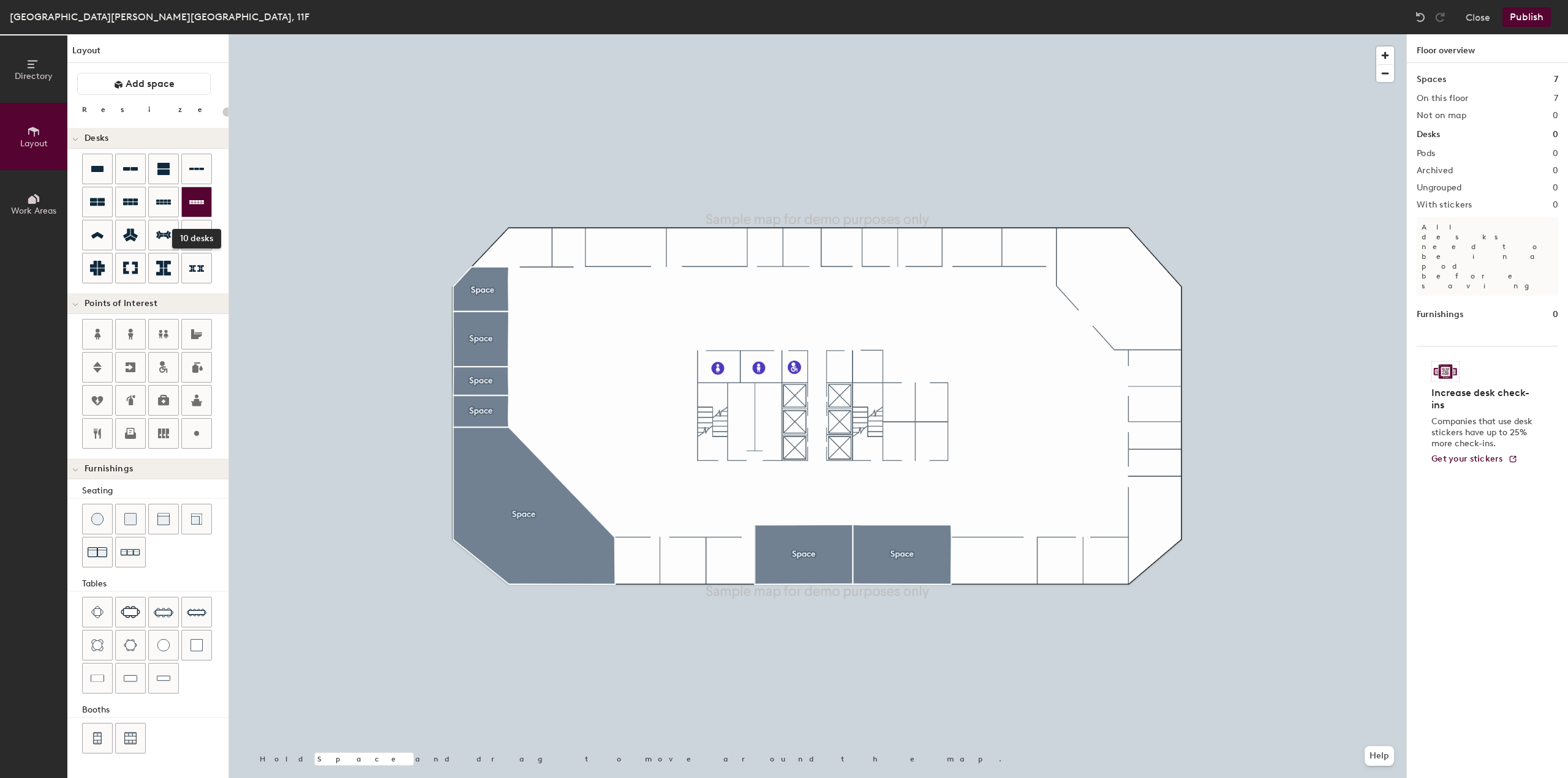
click at [193, 208] on icon at bounding box center [196, 202] width 14 height 14
click at [197, 207] on icon at bounding box center [196, 202] width 14 height 14
click at [199, 204] on icon at bounding box center [196, 202] width 14 height 14
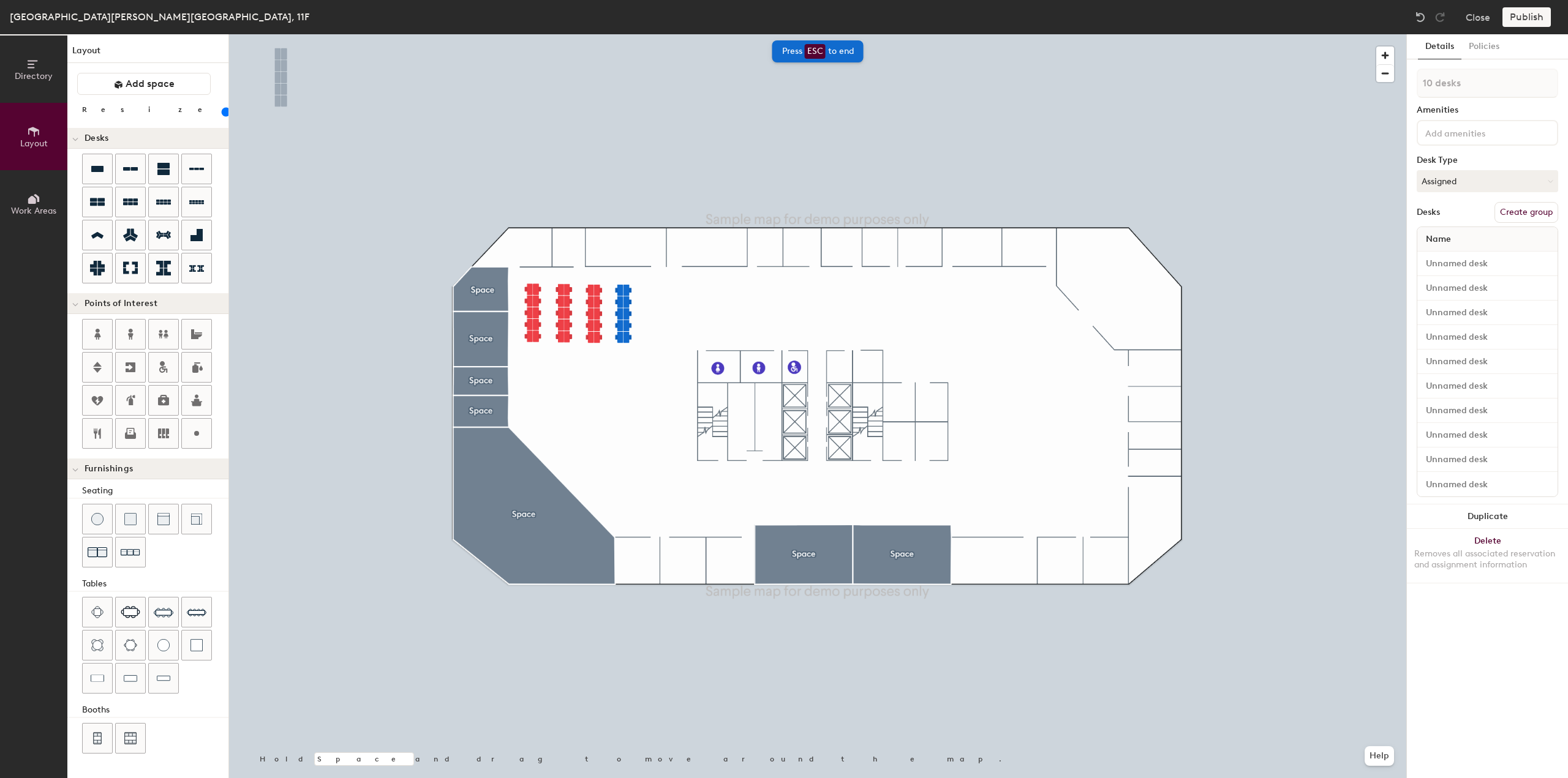
drag, startPoint x: 229, startPoint y: 122, endPoint x: 181, endPoint y: 148, distance: 54.6
click at [181, 148] on div "Desks" at bounding box center [148, 138] width 161 height 21
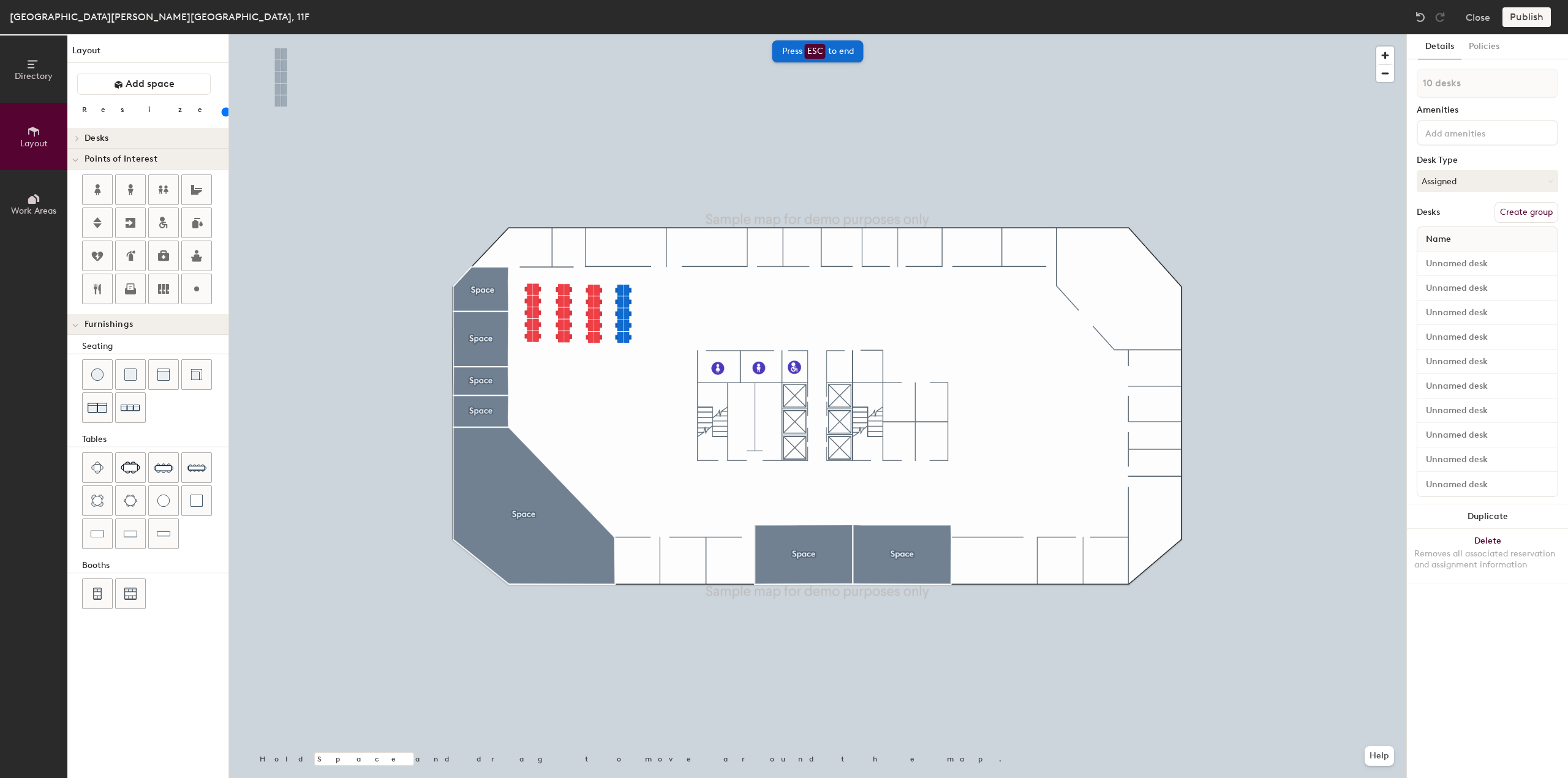
click at [198, 143] on div "Desks" at bounding box center [148, 138] width 161 height 21
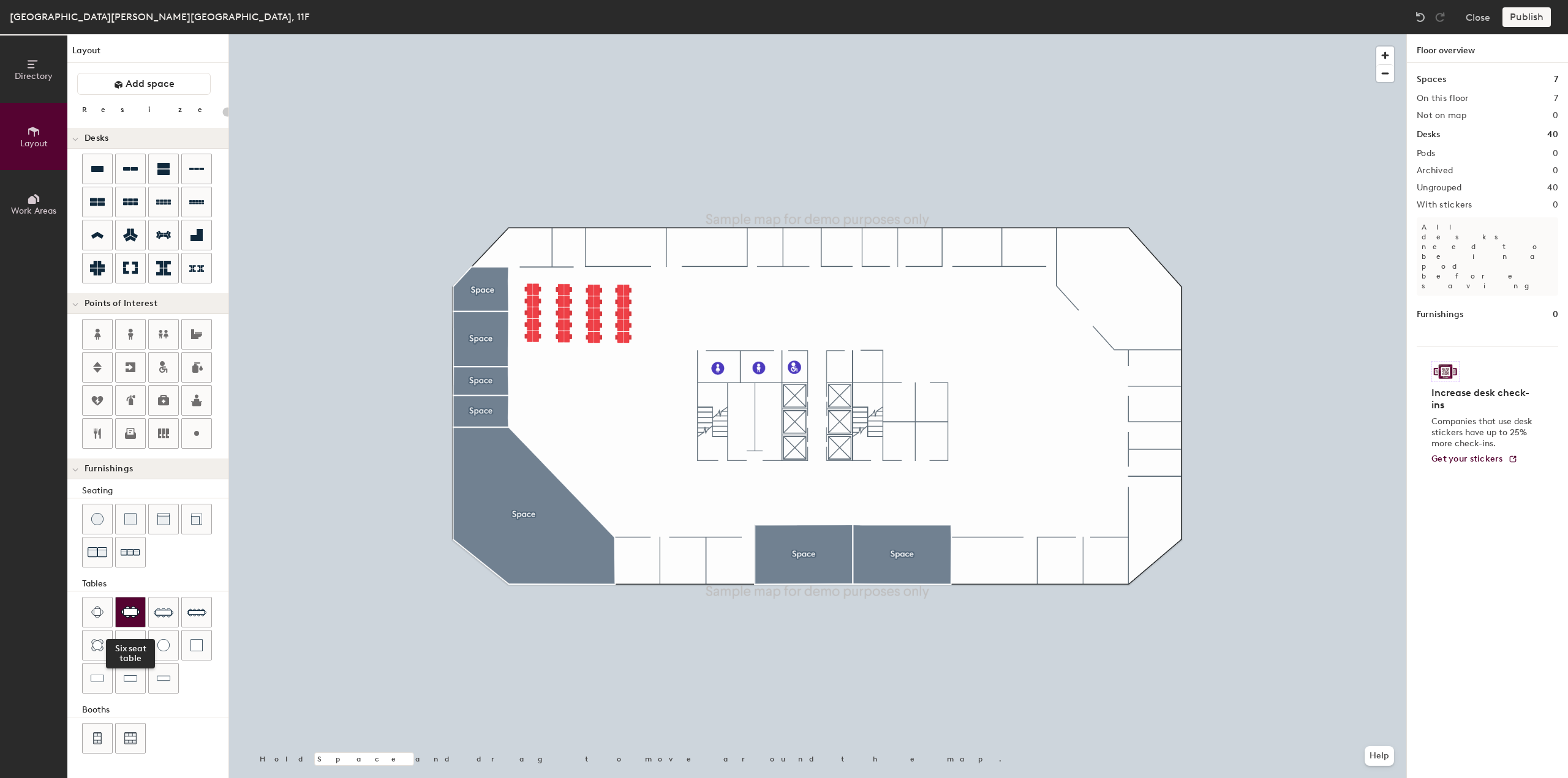
click at [137, 613] on img at bounding box center [130, 612] width 20 height 12
click at [132, 732] on img at bounding box center [130, 738] width 12 height 12
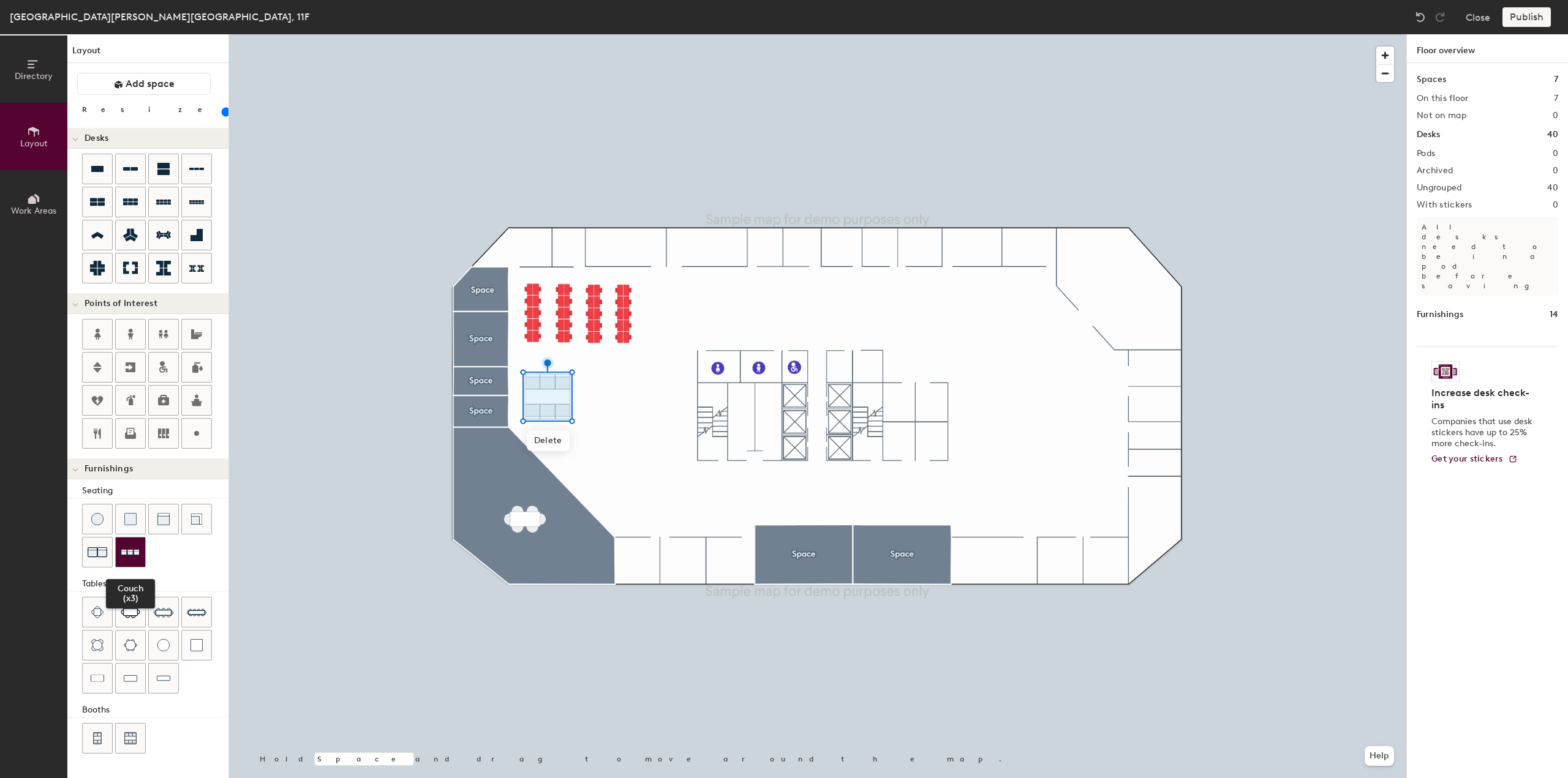
click at [122, 546] on img at bounding box center [130, 552] width 20 height 19
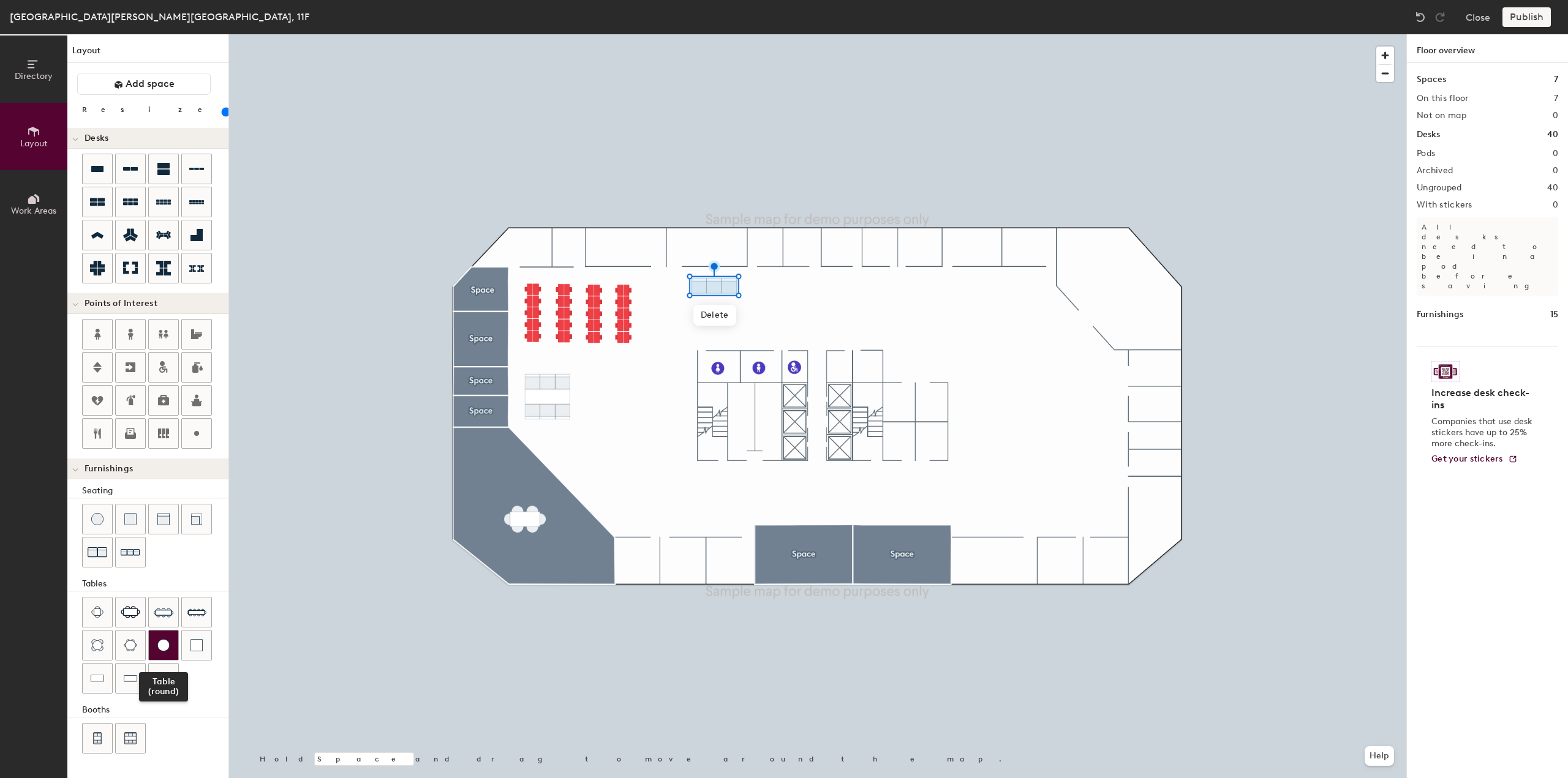
click at [163, 639] on img at bounding box center [163, 645] width 12 height 12
type input "100"
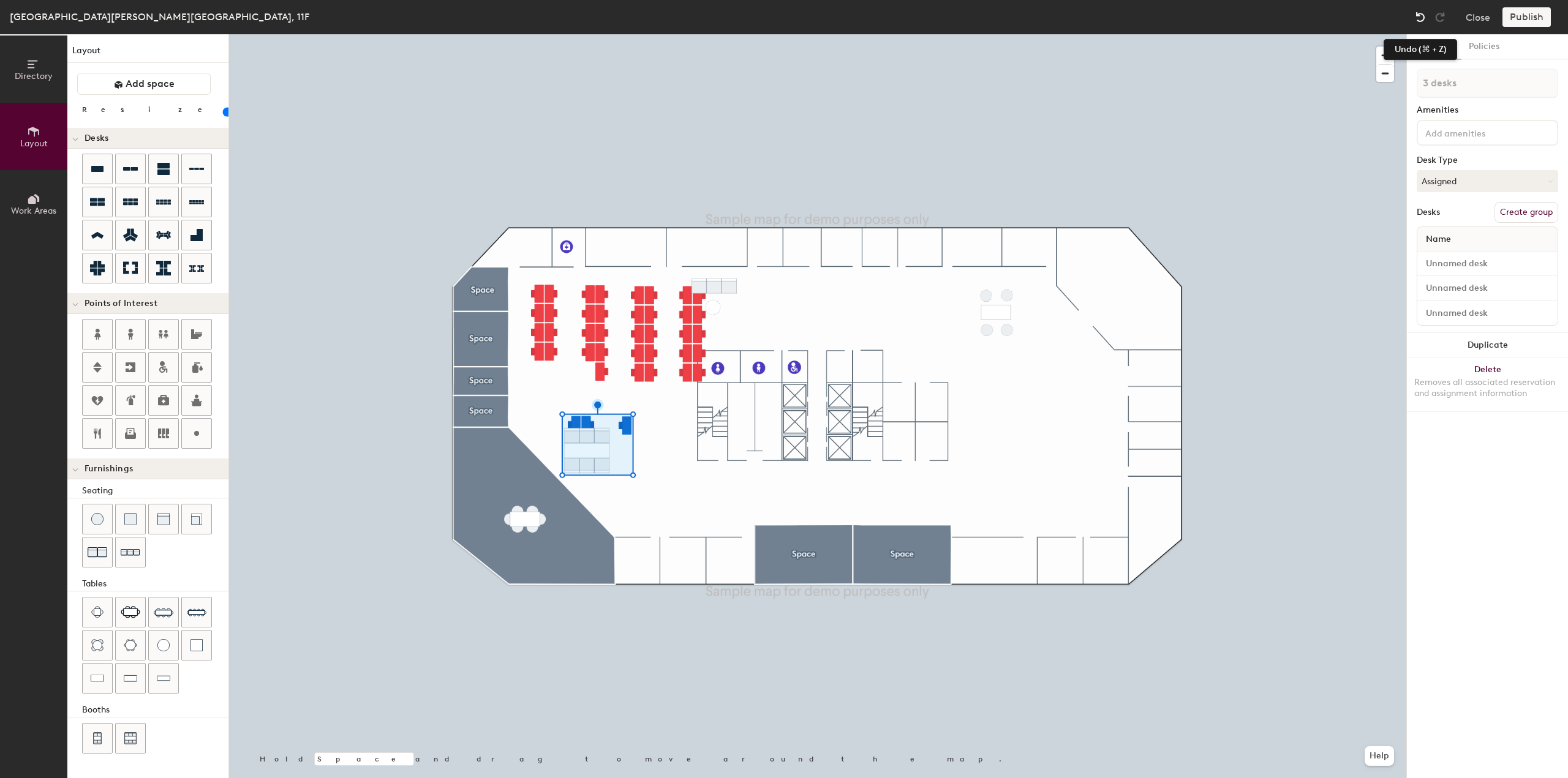
click at [1419, 23] on img at bounding box center [1420, 17] width 12 height 12
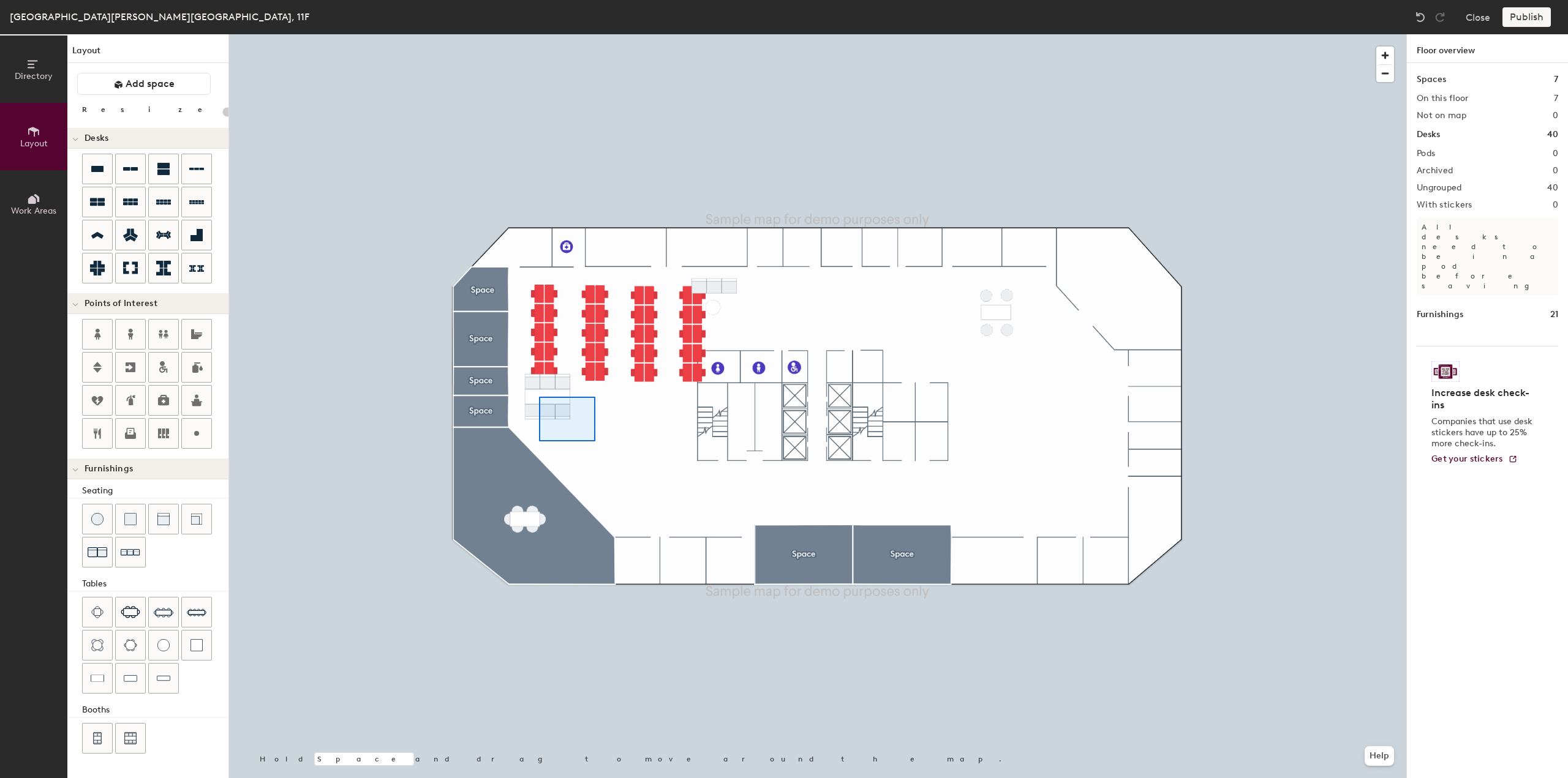
click at [539, 34] on div at bounding box center [817, 34] width 1177 height 0
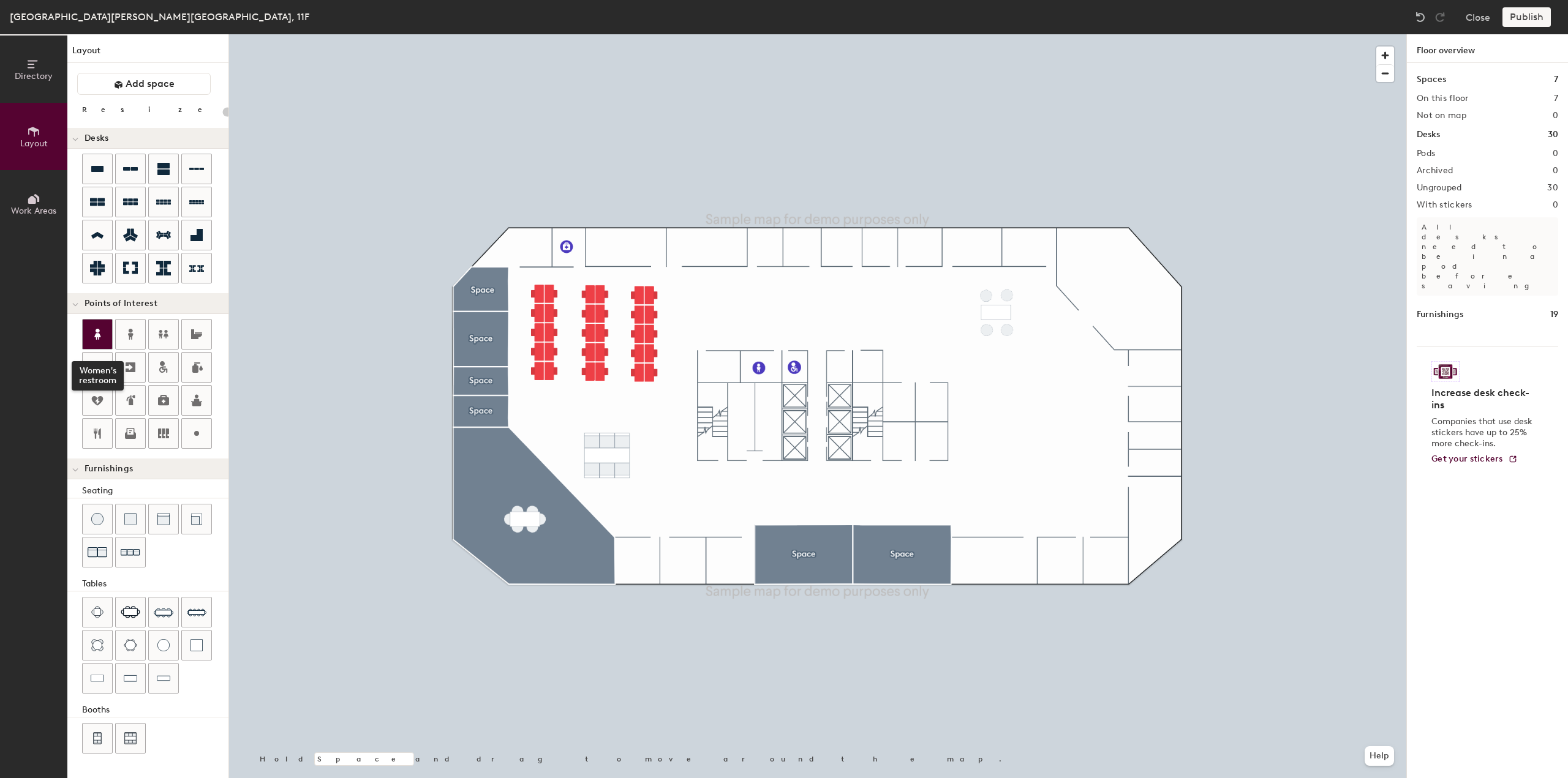
click at [100, 337] on icon at bounding box center [97, 334] width 14 height 14
click at [772, 399] on span "Delete" at bounding box center [764, 394] width 43 height 21
click at [99, 487] on div "Seating" at bounding box center [155, 491] width 146 height 14
click at [90, 476] on div "Layout Add space Resize Desks Points of Interest Furnishings Seating Tables Boo…" at bounding box center [148, 406] width 161 height 744
click at [93, 472] on div "Furnishings" at bounding box center [148, 469] width 161 height 21
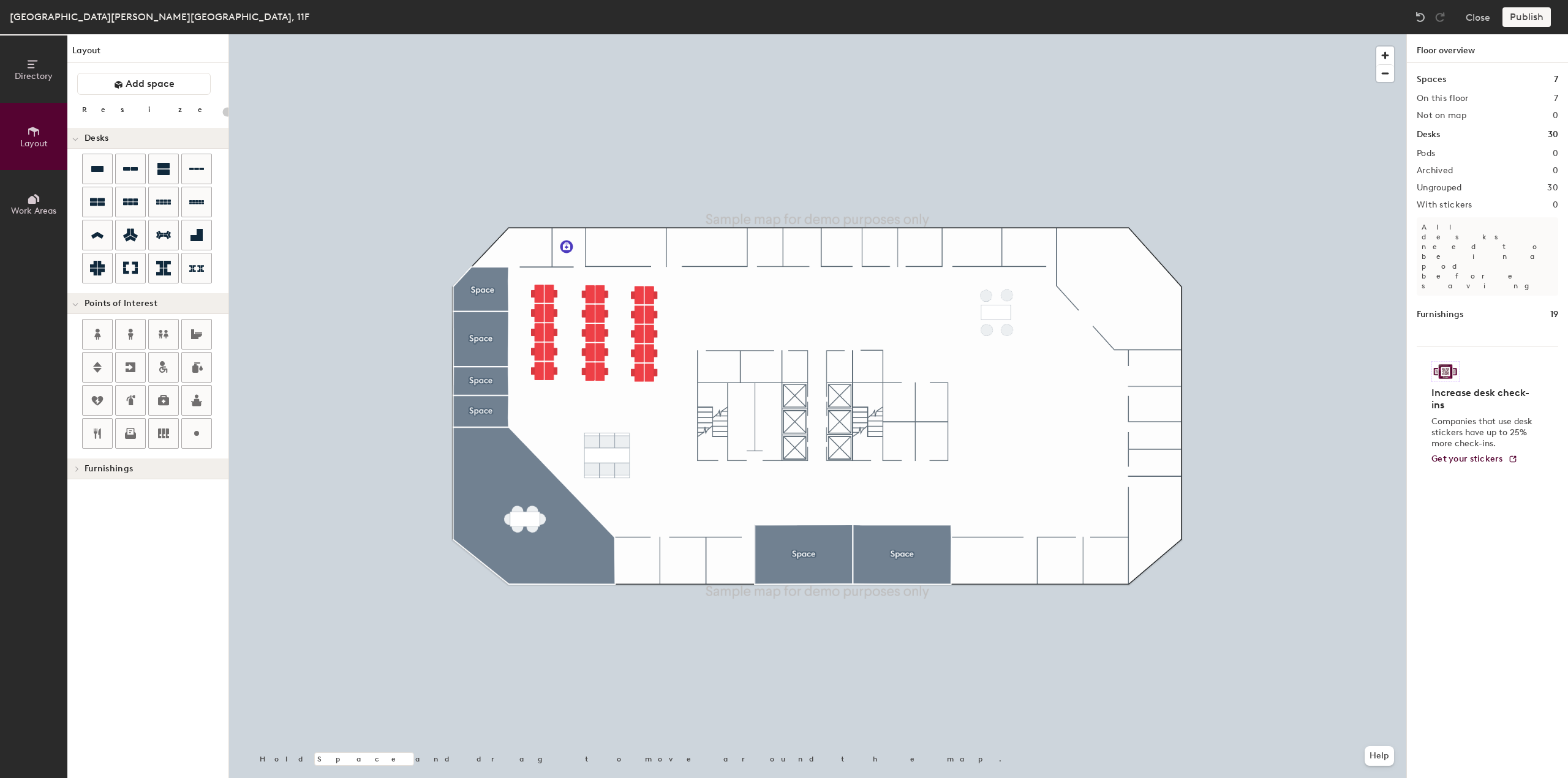
click at [103, 468] on span "Furnishings" at bounding box center [109, 469] width 48 height 10
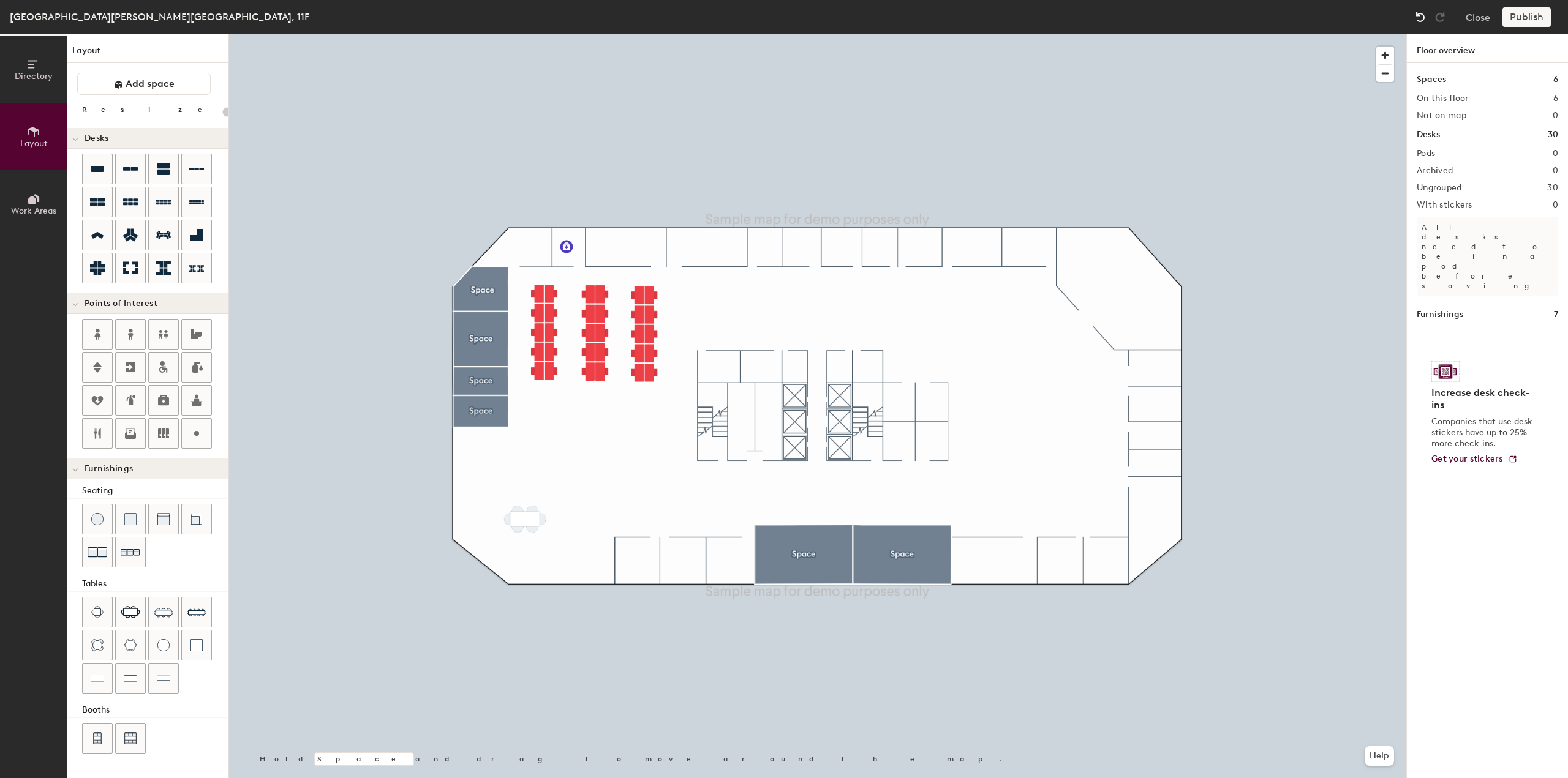
click at [1419, 23] on img at bounding box center [1420, 17] width 12 height 12
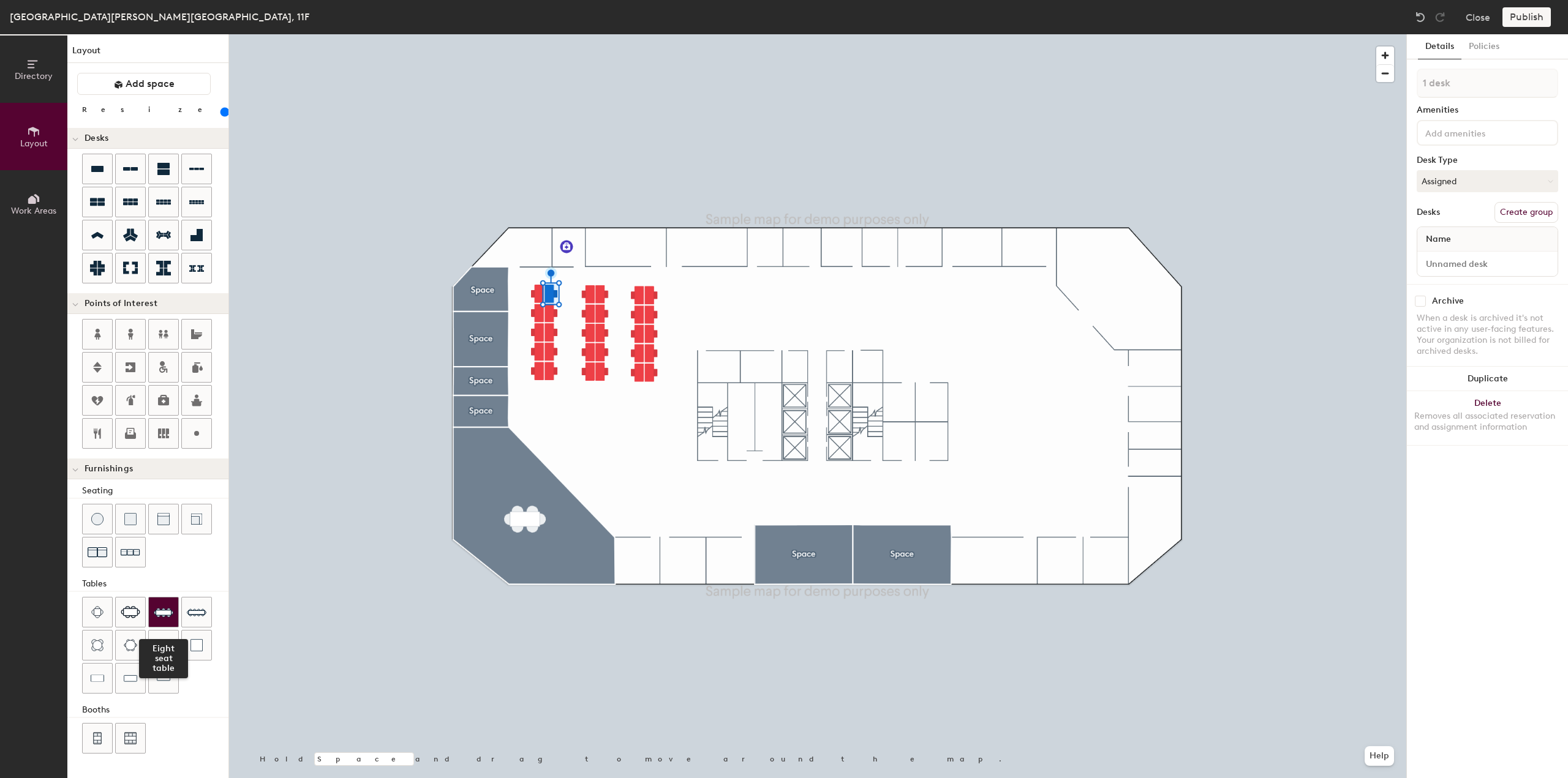
click at [159, 608] on img at bounding box center [164, 612] width 20 height 20
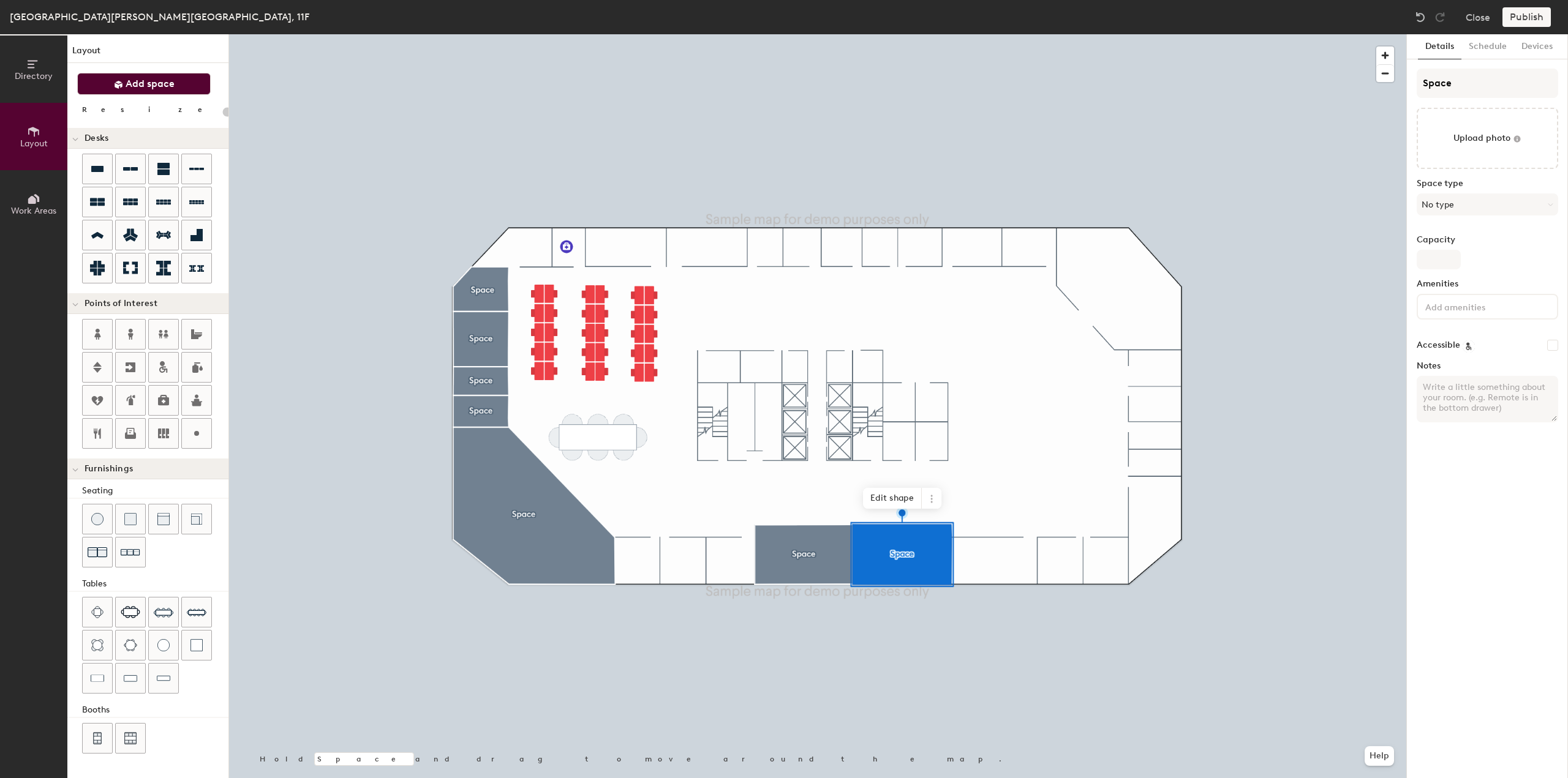
click at [147, 90] on span "Add space" at bounding box center [150, 84] width 49 height 12
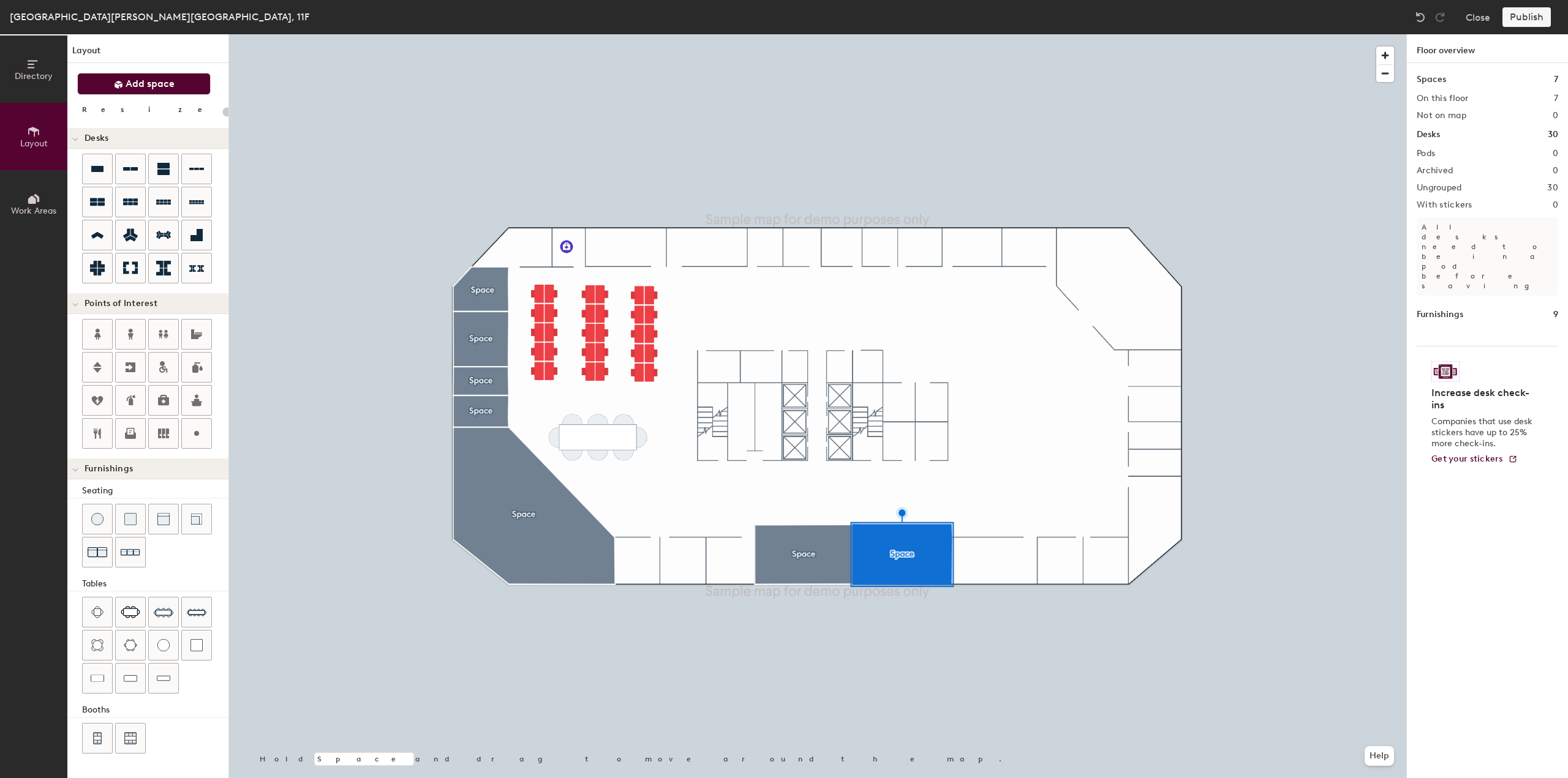
type input "20"
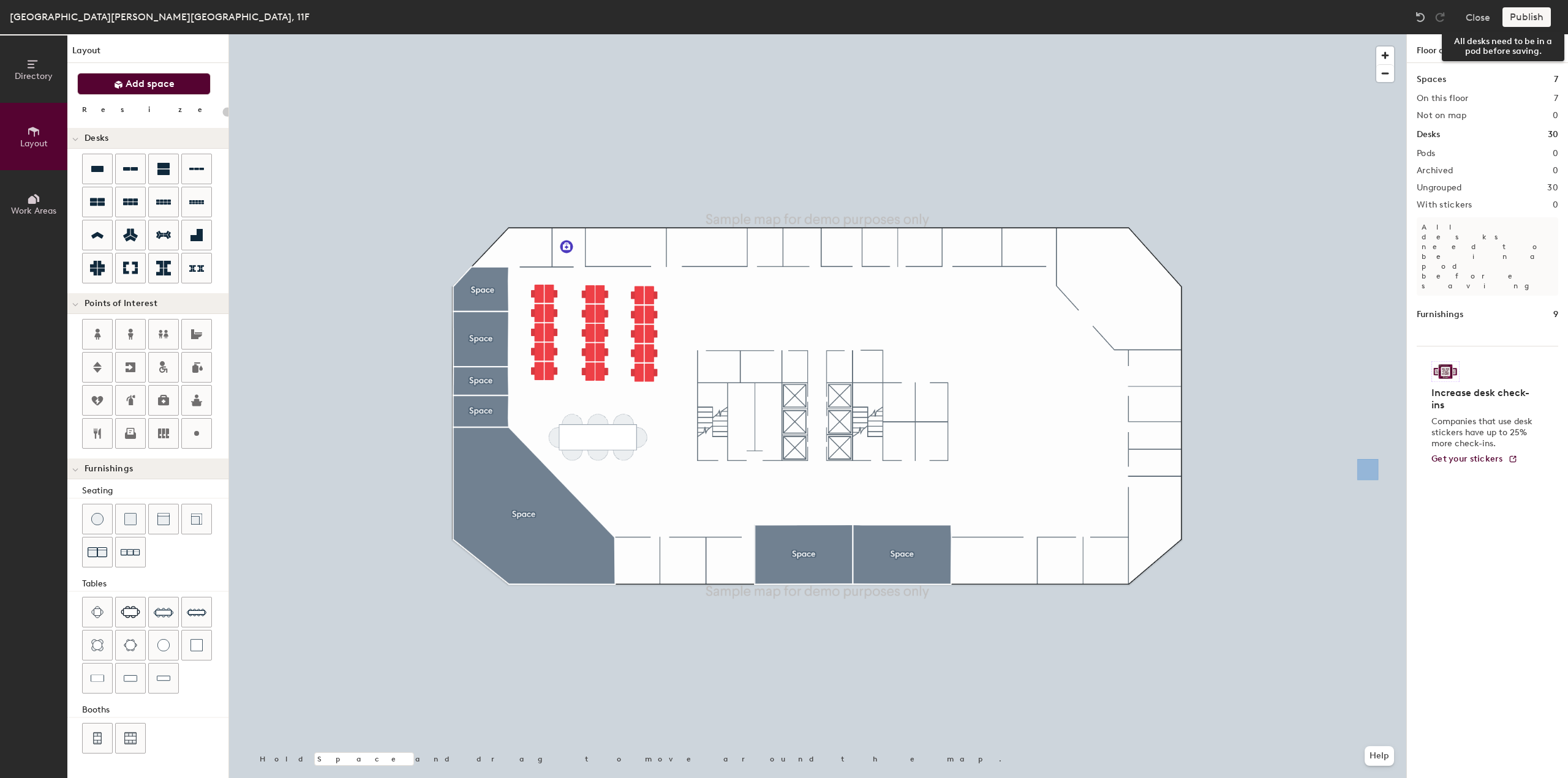
click at [1509, 12] on div "Publish" at bounding box center [1530, 17] width 56 height 20
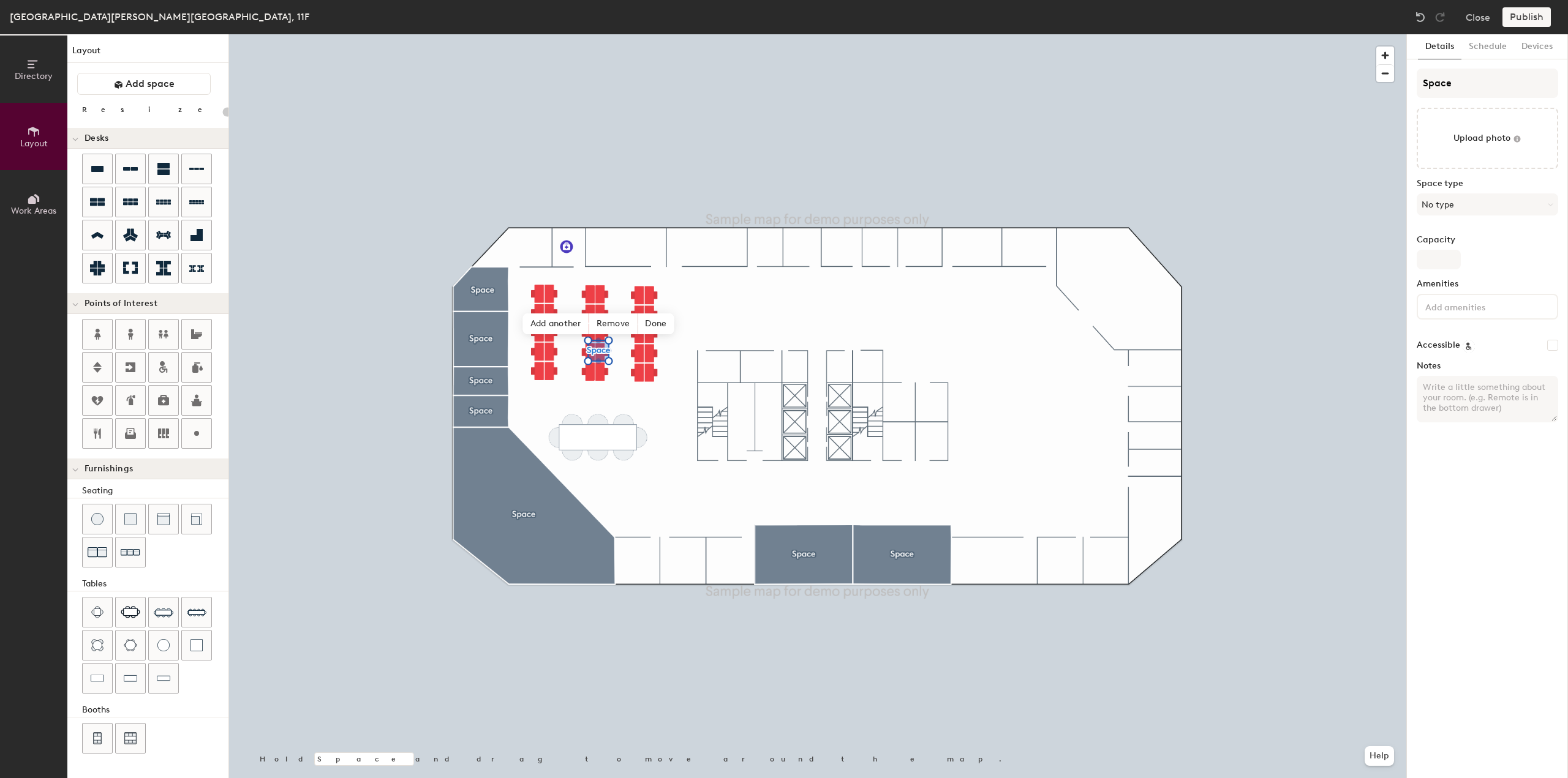
type input "20"
click at [656, 325] on span "Done" at bounding box center [655, 324] width 36 height 21
click at [633, 316] on span at bounding box center [627, 314] width 20 height 21
click at [630, 385] on span "Delete" at bounding box center [672, 384] width 109 height 21
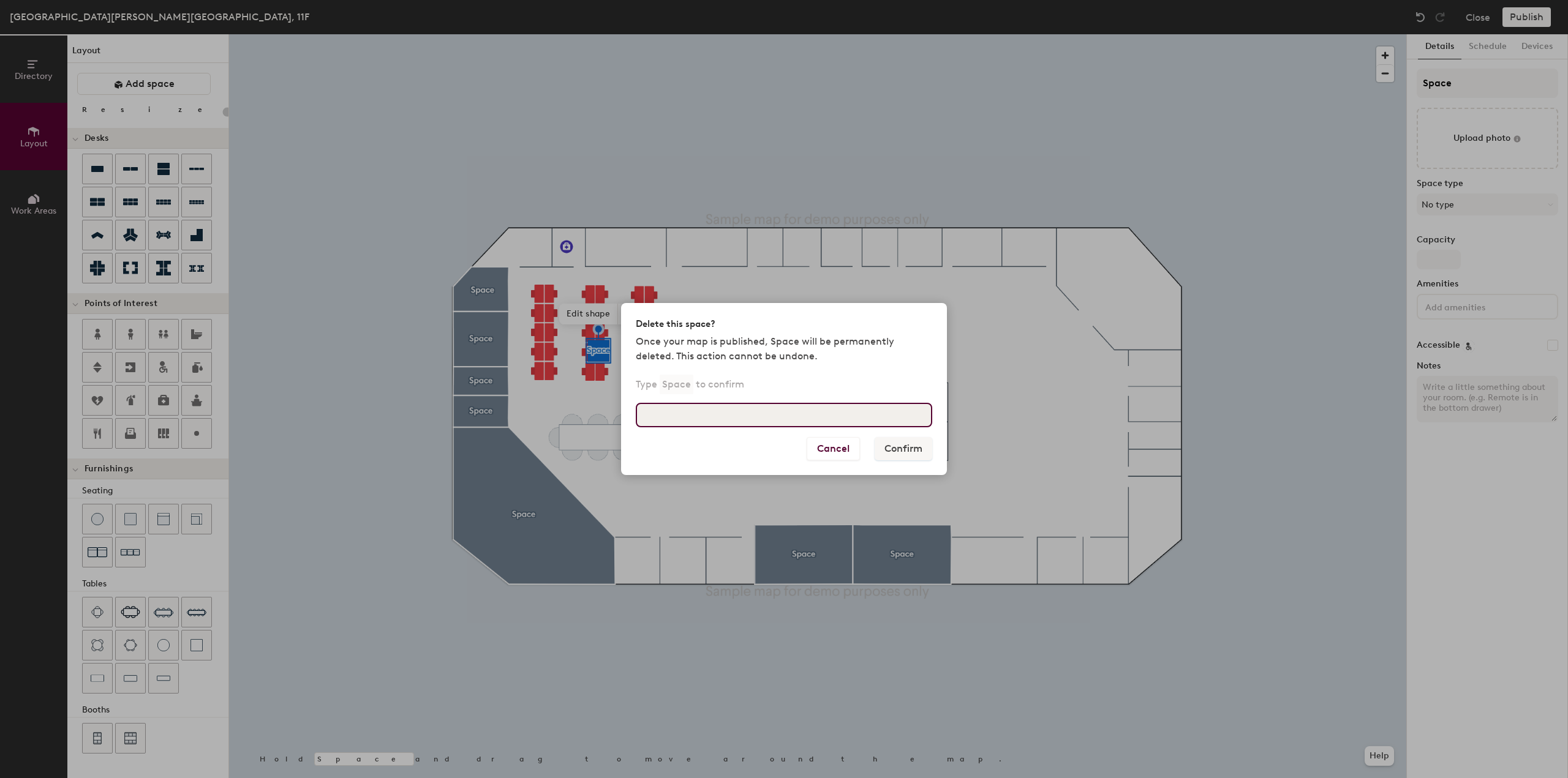
click at [741, 420] on input at bounding box center [784, 415] width 297 height 24
type input "Space"
click at [884, 445] on button "Confirm" at bounding box center [903, 449] width 58 height 24
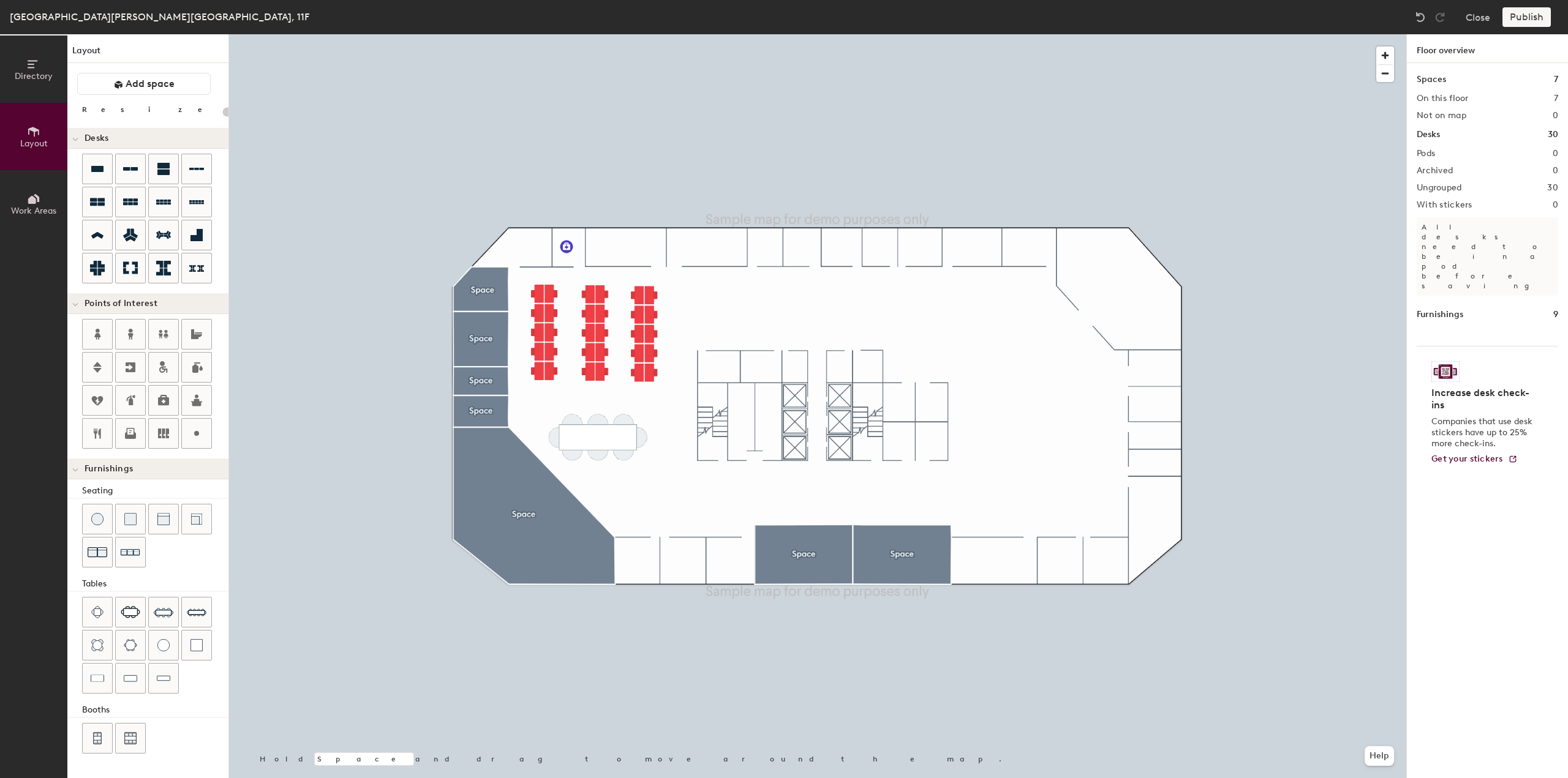
type input "20"
click at [42, 79] on span "Directory" at bounding box center [33, 76] width 38 height 10
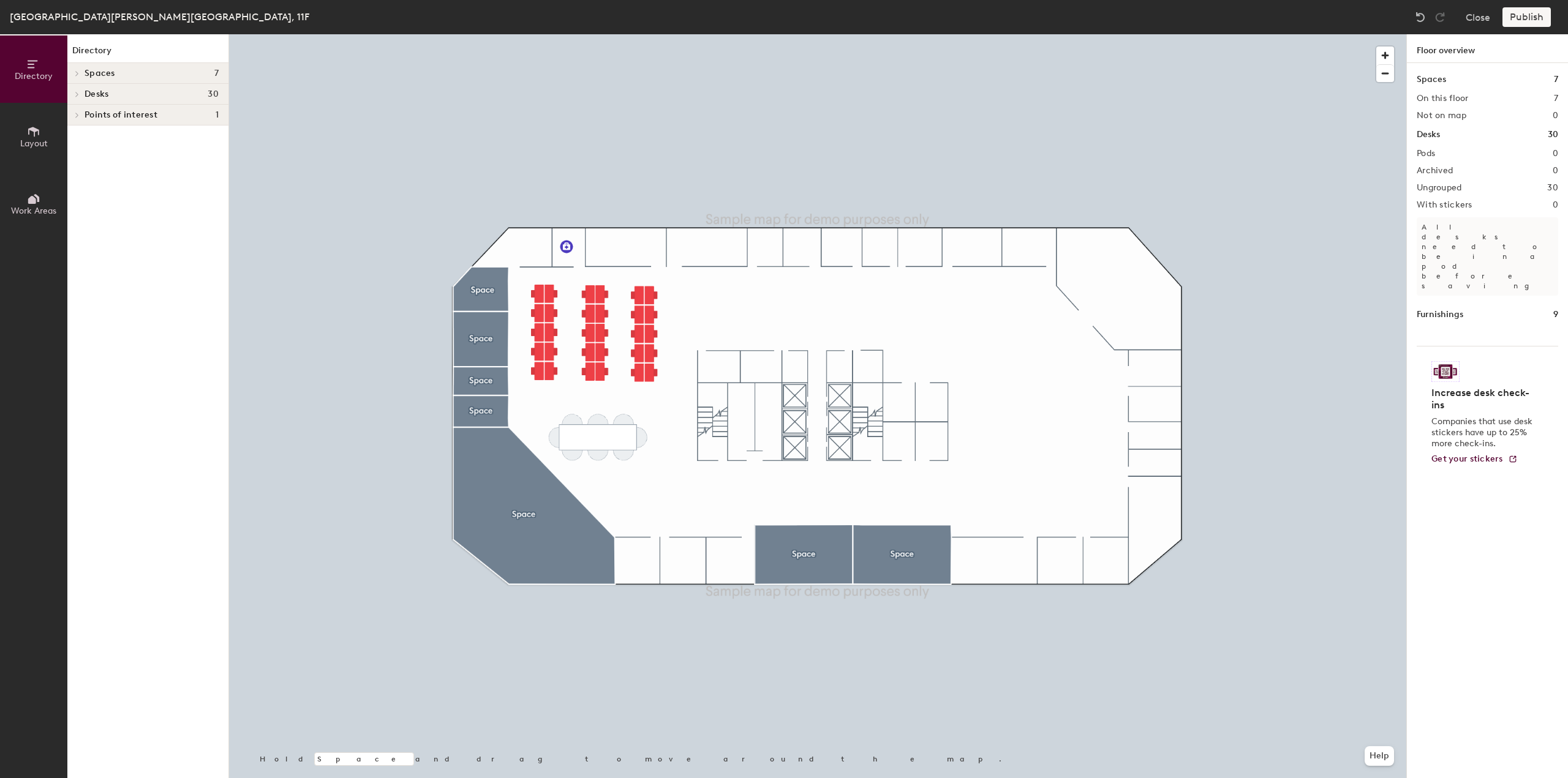
click at [39, 133] on icon at bounding box center [33, 132] width 14 height 14
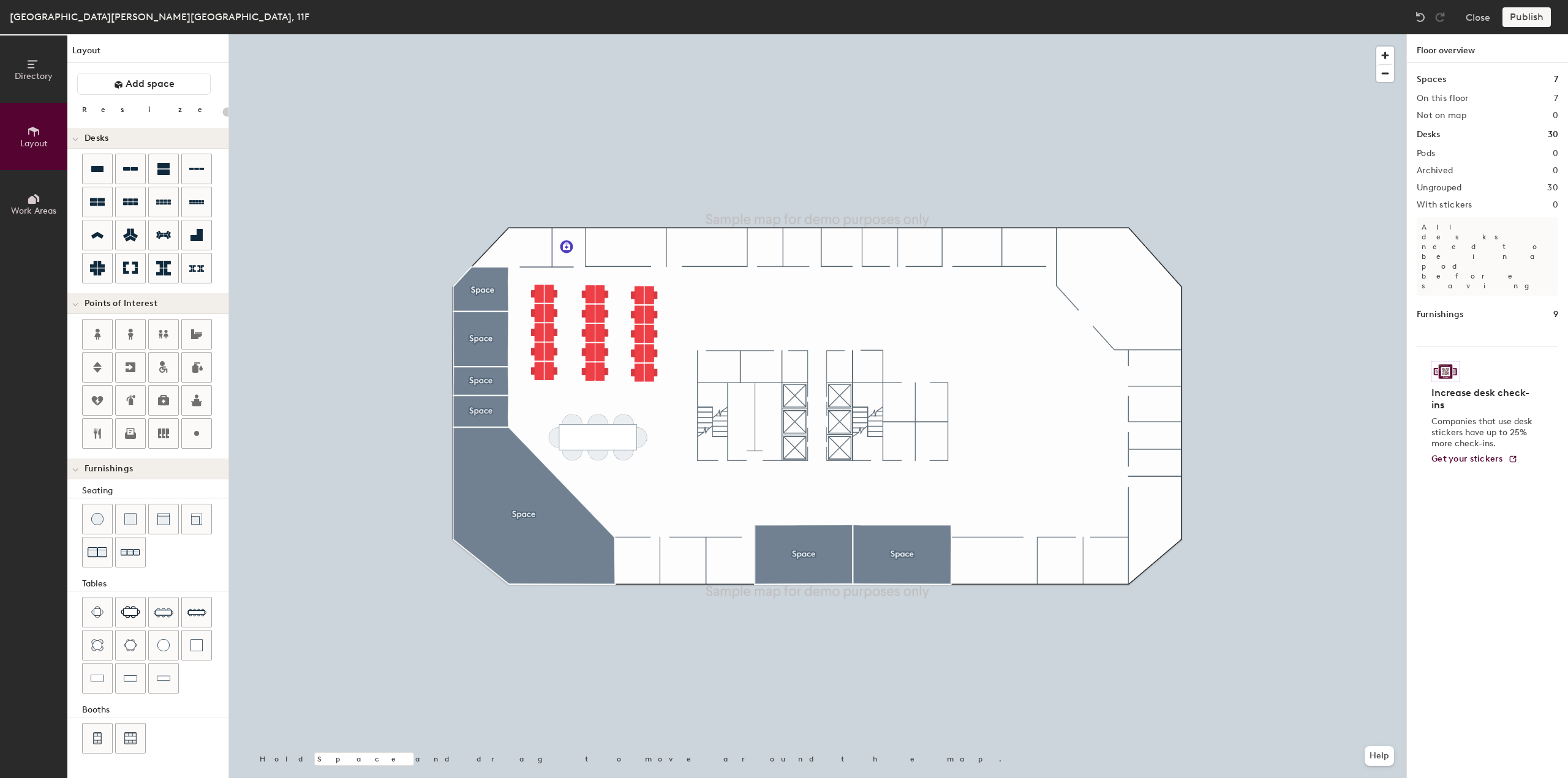
click at [35, 206] on span "Work Areas" at bounding box center [33, 211] width 45 height 10
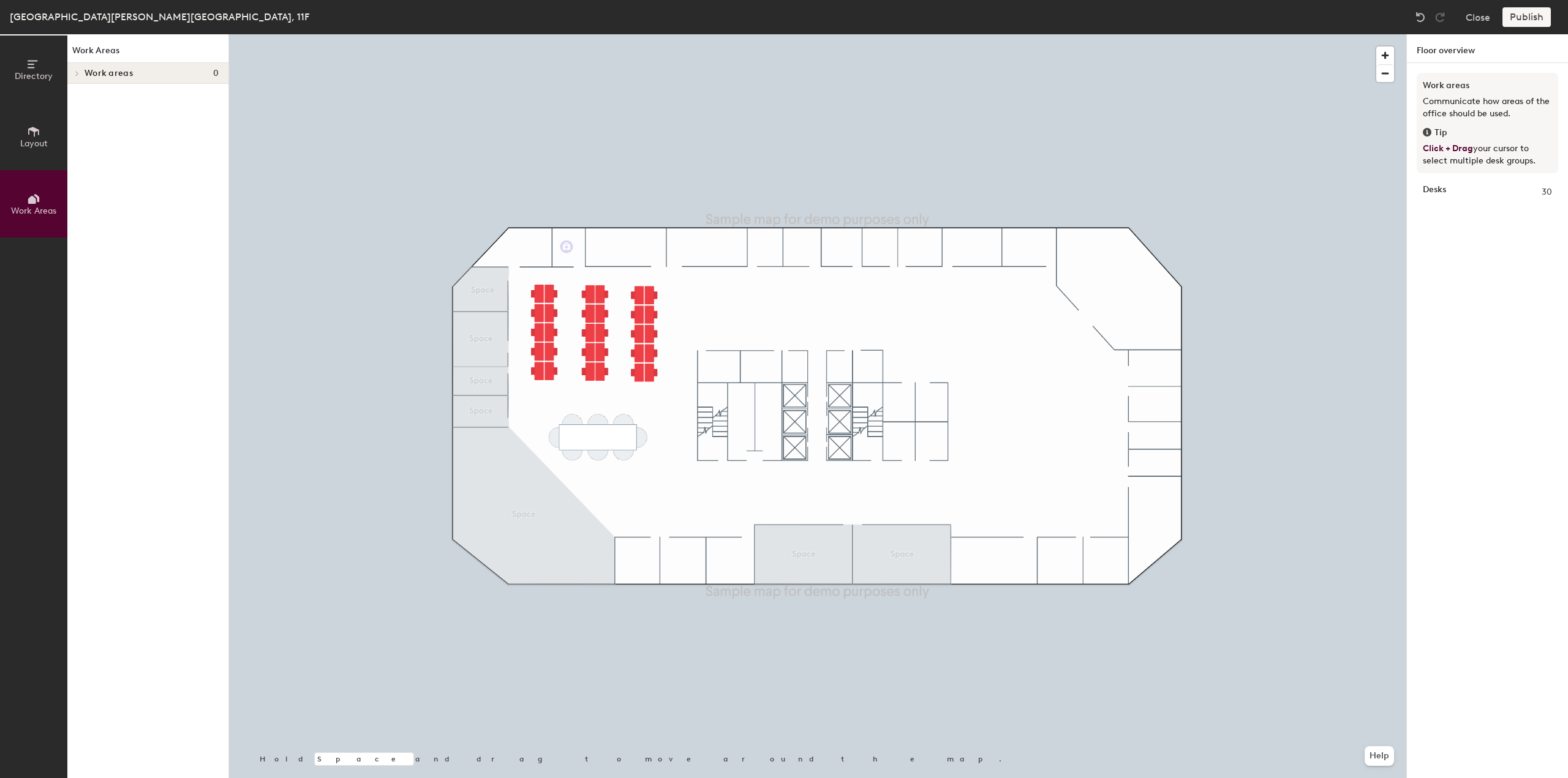
click at [79, 79] on div at bounding box center [75, 73] width 16 height 20
click at [79, 77] on div at bounding box center [75, 73] width 16 height 20
click at [7, 73] on button "Directory" at bounding box center [33, 69] width 67 height 67
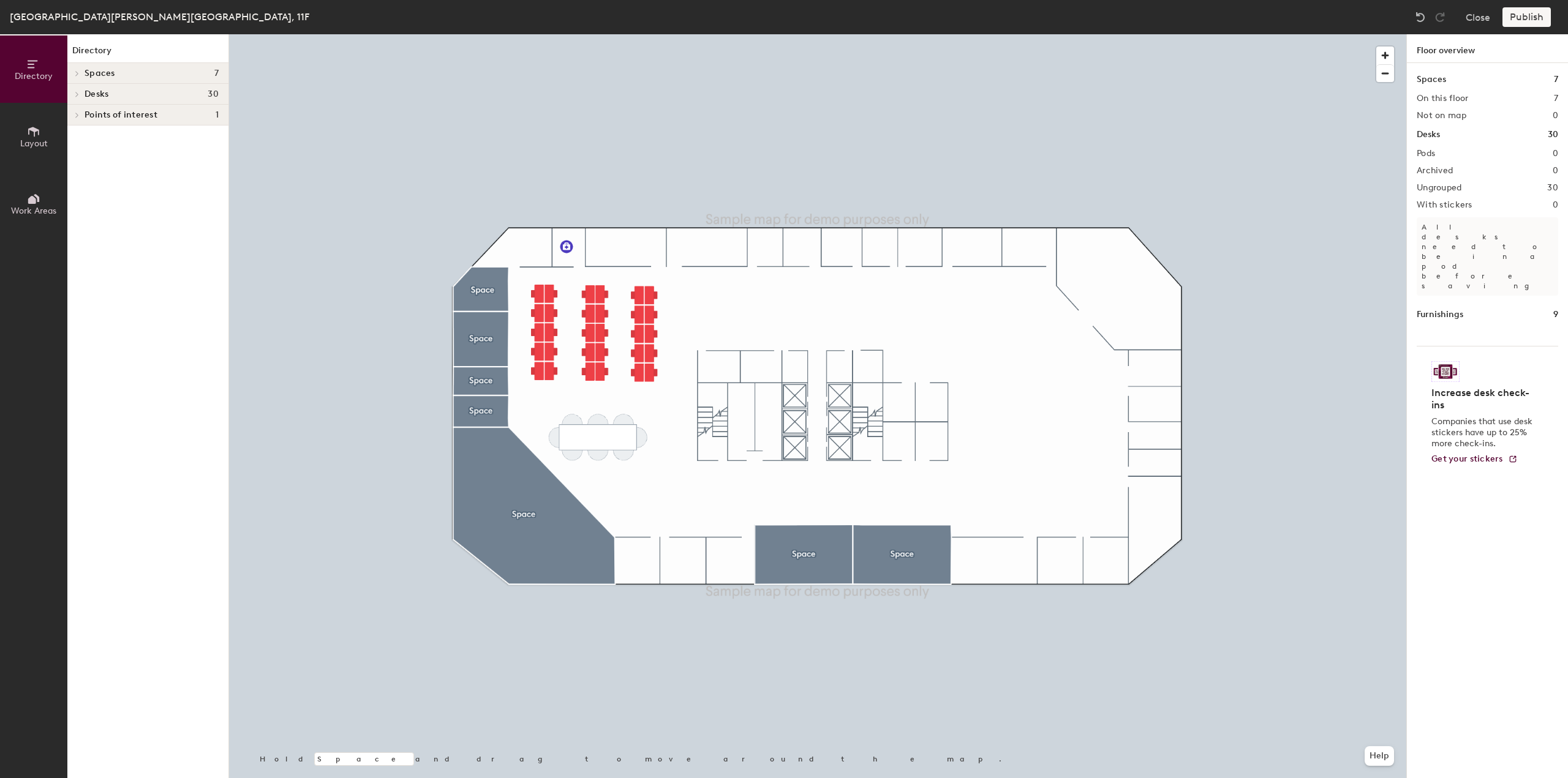
click at [111, 91] on h4 "Desks 30" at bounding box center [151, 94] width 134 height 10
click at [111, 110] on p "Ungrouped" at bounding box center [151, 115] width 134 height 16
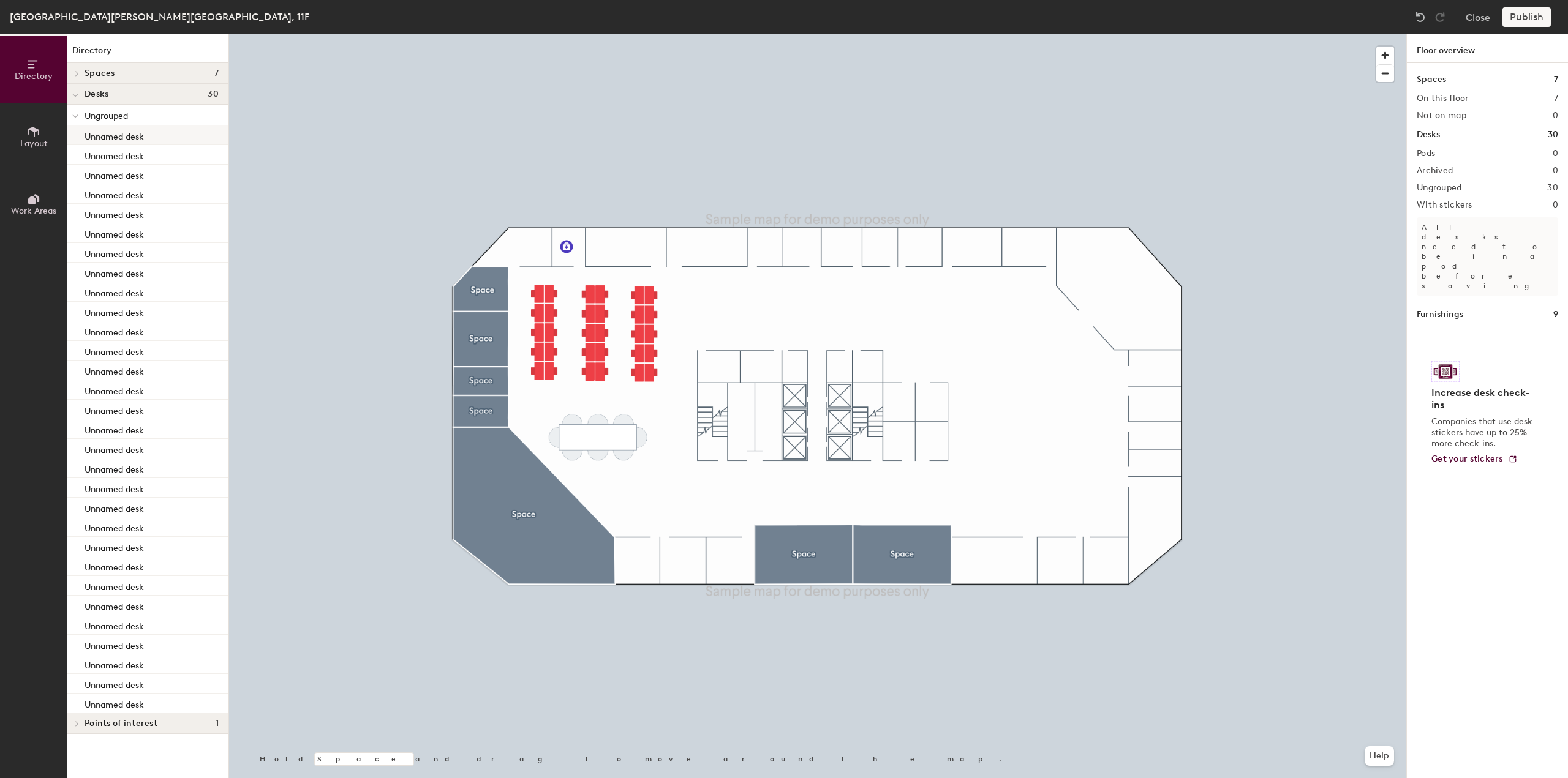
click at [107, 139] on p "Unnamed desk" at bounding box center [114, 135] width 60 height 14
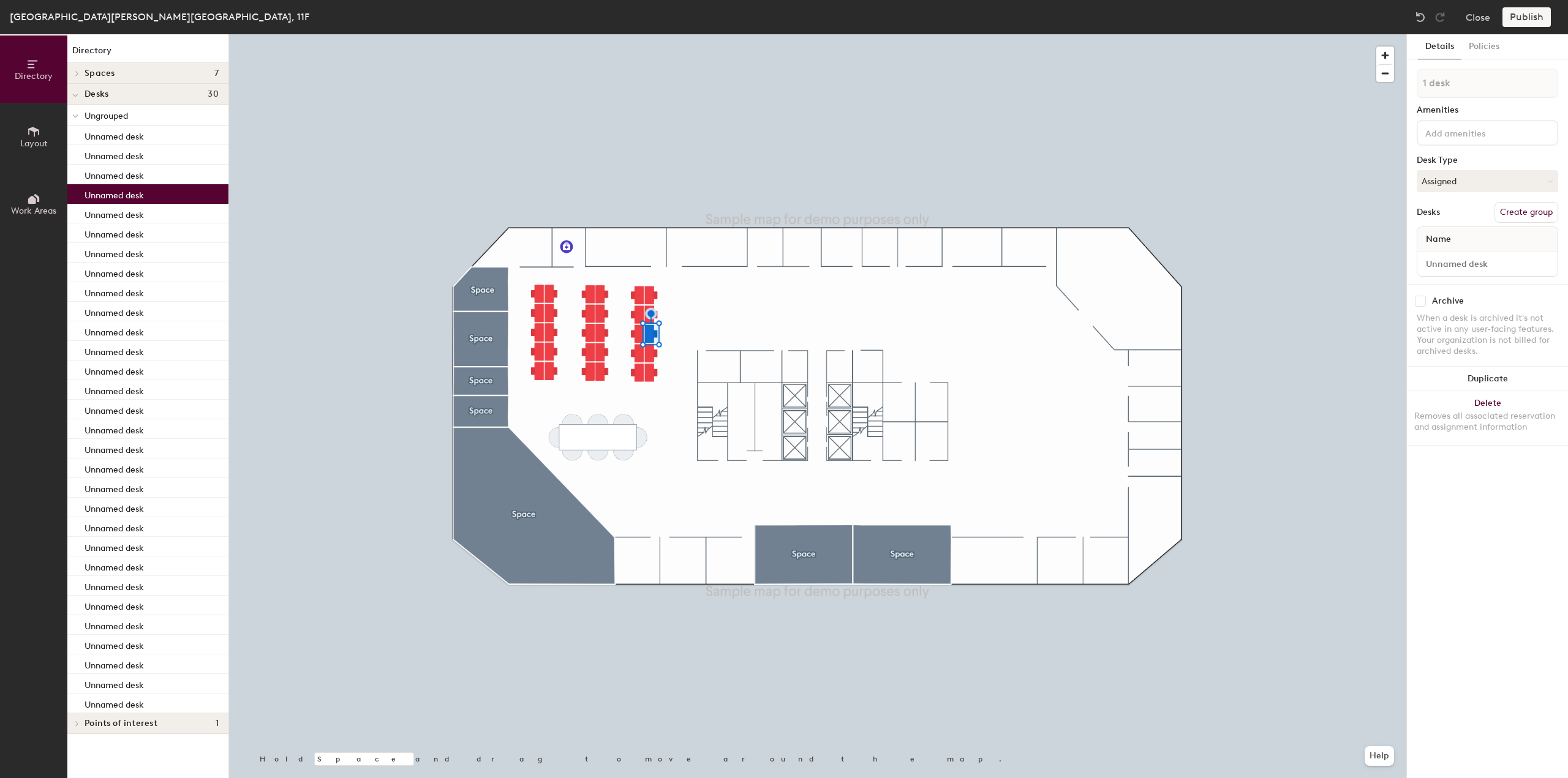
click at [140, 199] on p "Unnamed desk" at bounding box center [114, 194] width 60 height 14
click at [110, 287] on p "Unnamed desk" at bounding box center [114, 292] width 60 height 14
click at [114, 372] on p "Unnamed desk" at bounding box center [114, 370] width 60 height 14
click at [112, 395] on p "Unnamed desk" at bounding box center [114, 390] width 60 height 14
click at [111, 402] on p "Unnamed desk" at bounding box center [114, 409] width 60 height 14
